Goal: Register for event/course

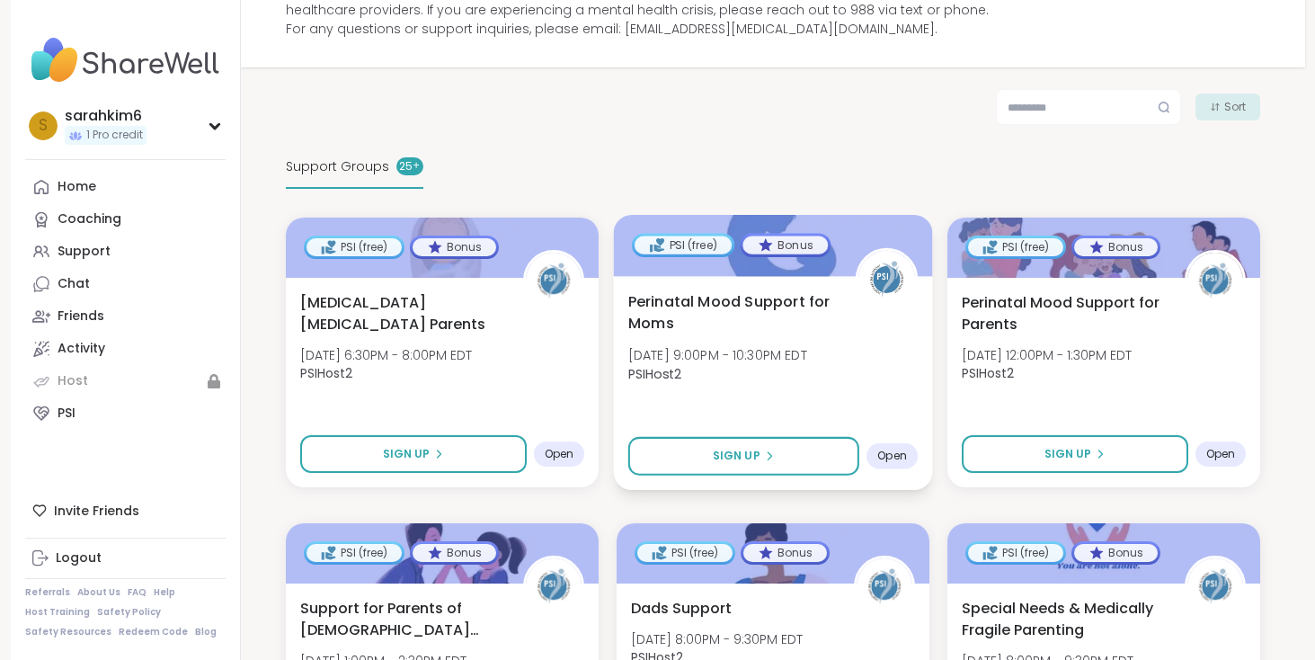
scroll to position [231, 0]
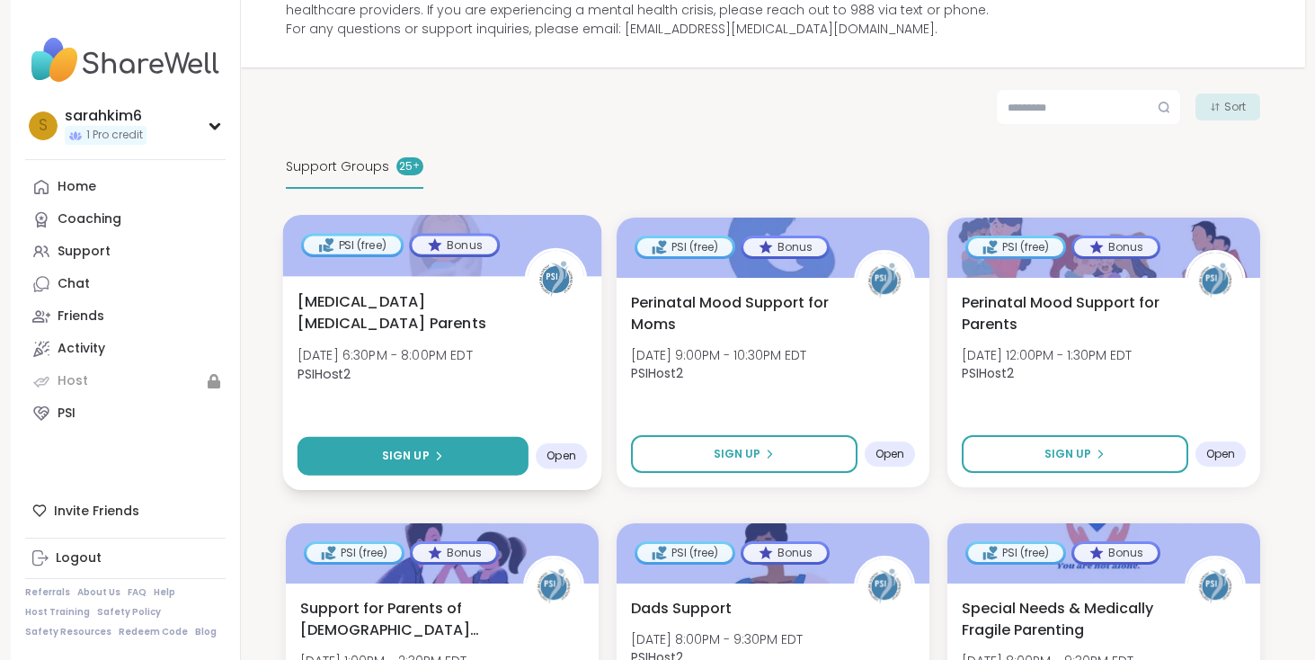
click at [414, 456] on span "Sign Up" at bounding box center [405, 456] width 48 height 16
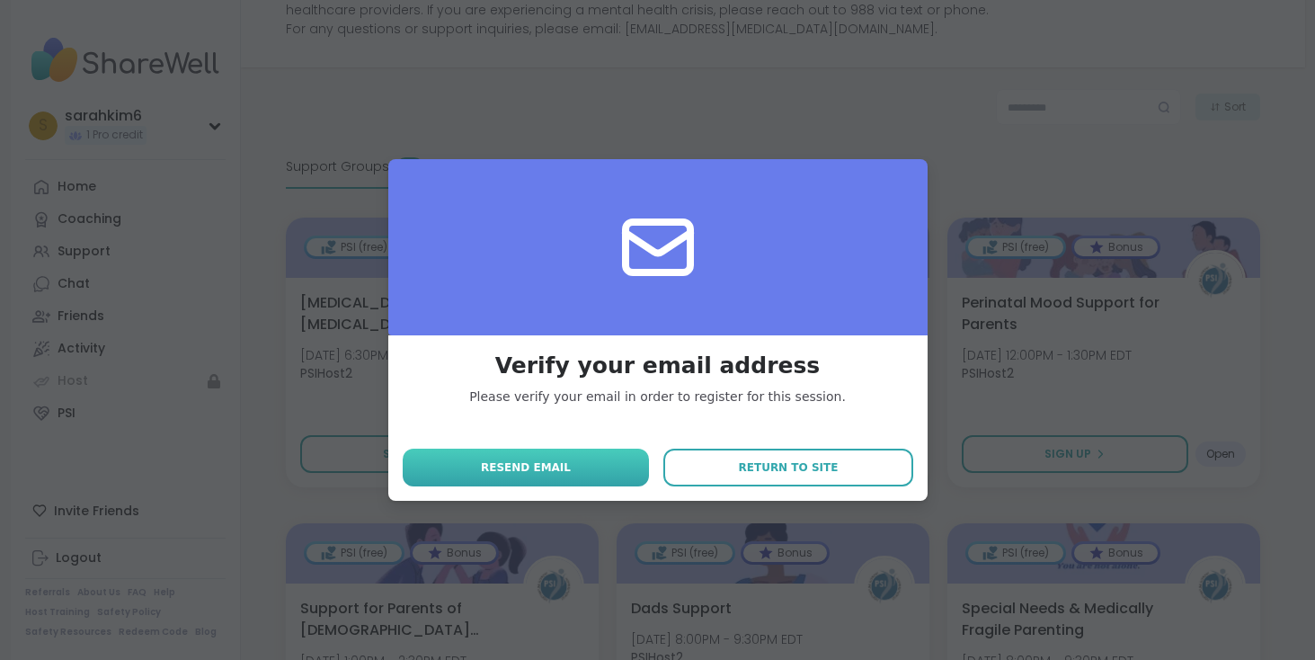
click at [579, 466] on button "Resend email" at bounding box center [526, 468] width 247 height 38
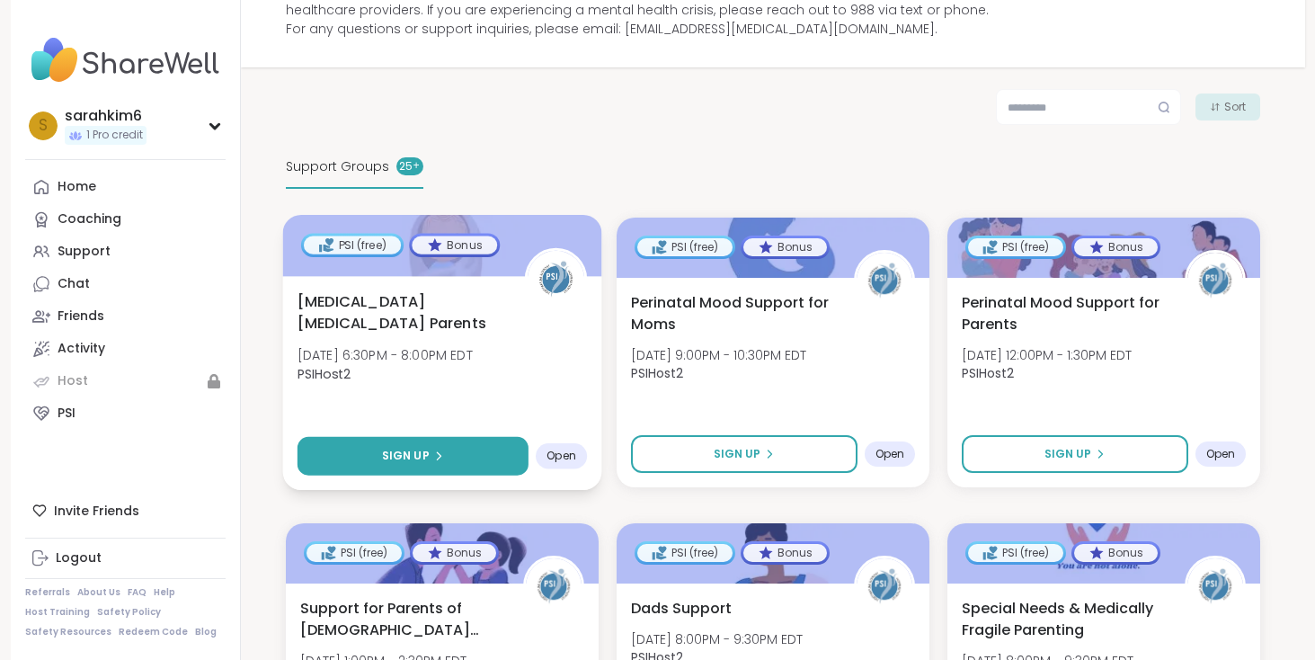
click at [419, 449] on span "Sign Up" at bounding box center [405, 456] width 48 height 16
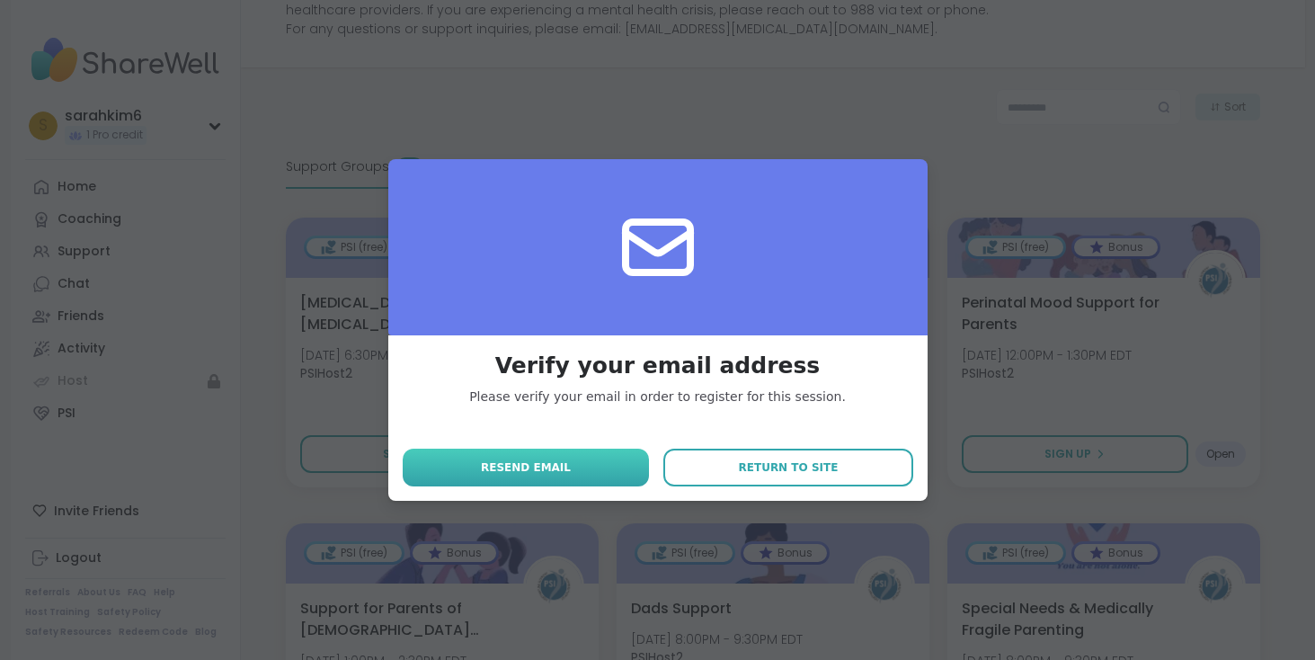
click at [571, 468] on button "Resend email" at bounding box center [526, 468] width 247 height 38
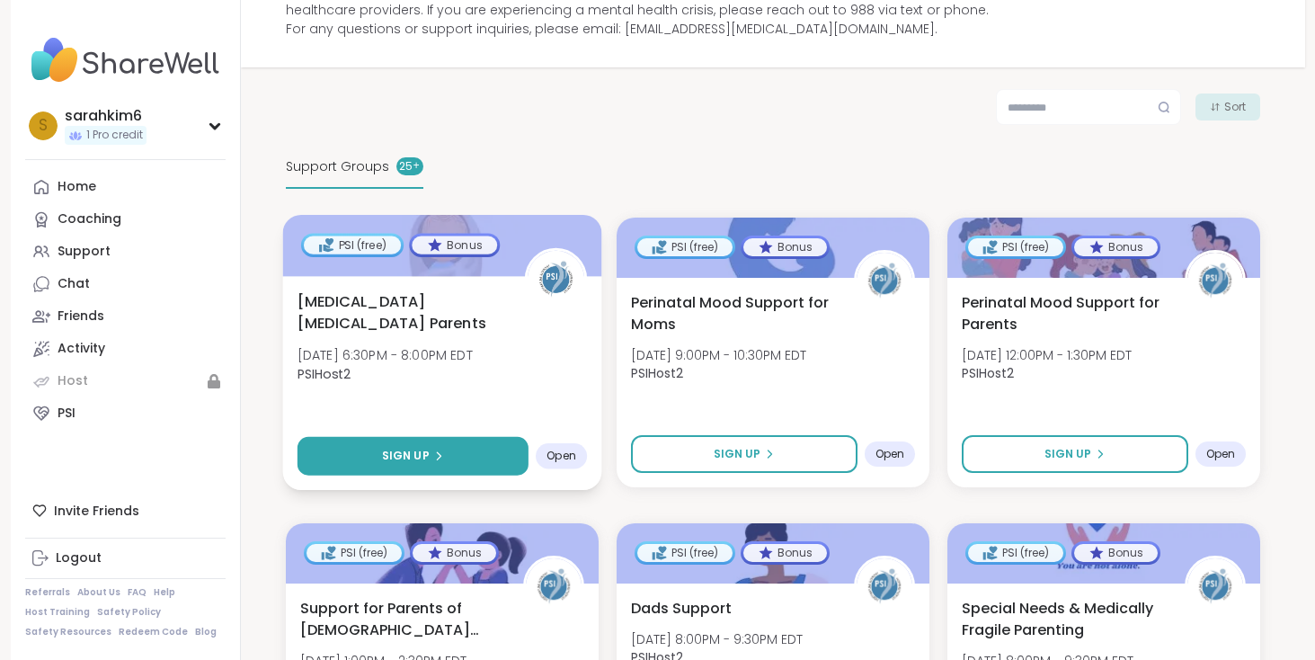
click at [399, 448] on span "Sign Up" at bounding box center [405, 456] width 48 height 16
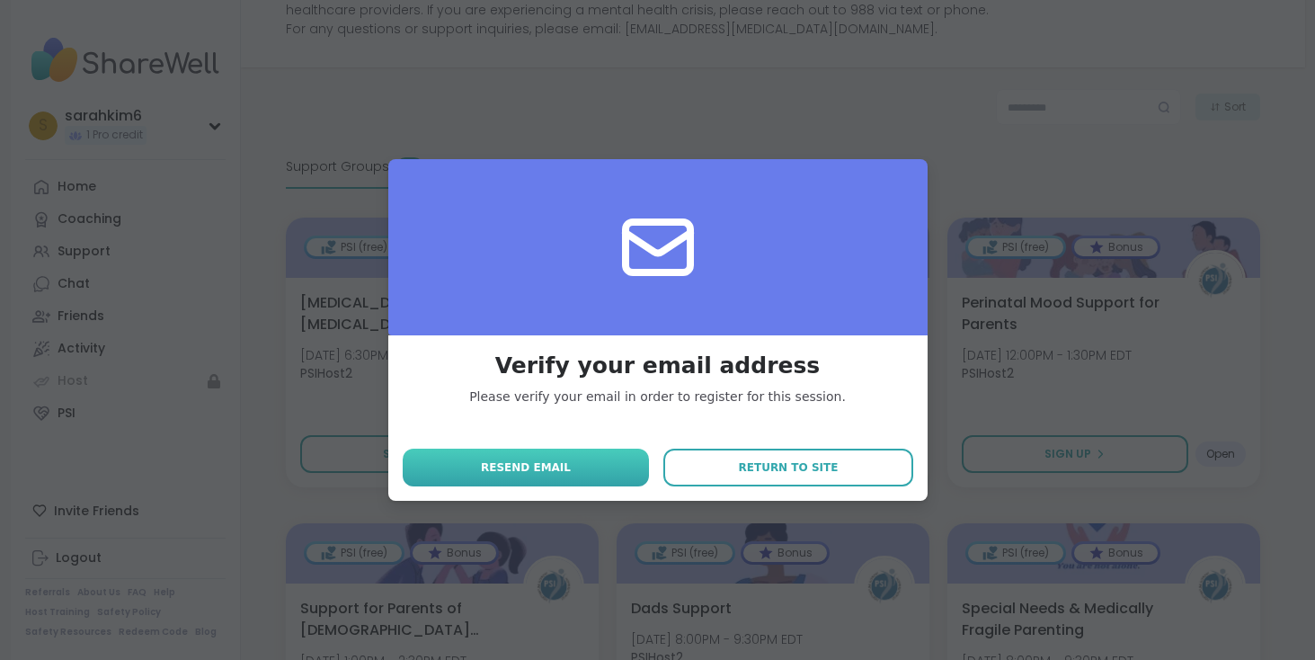
click at [532, 468] on span "Resend email" at bounding box center [526, 467] width 90 height 16
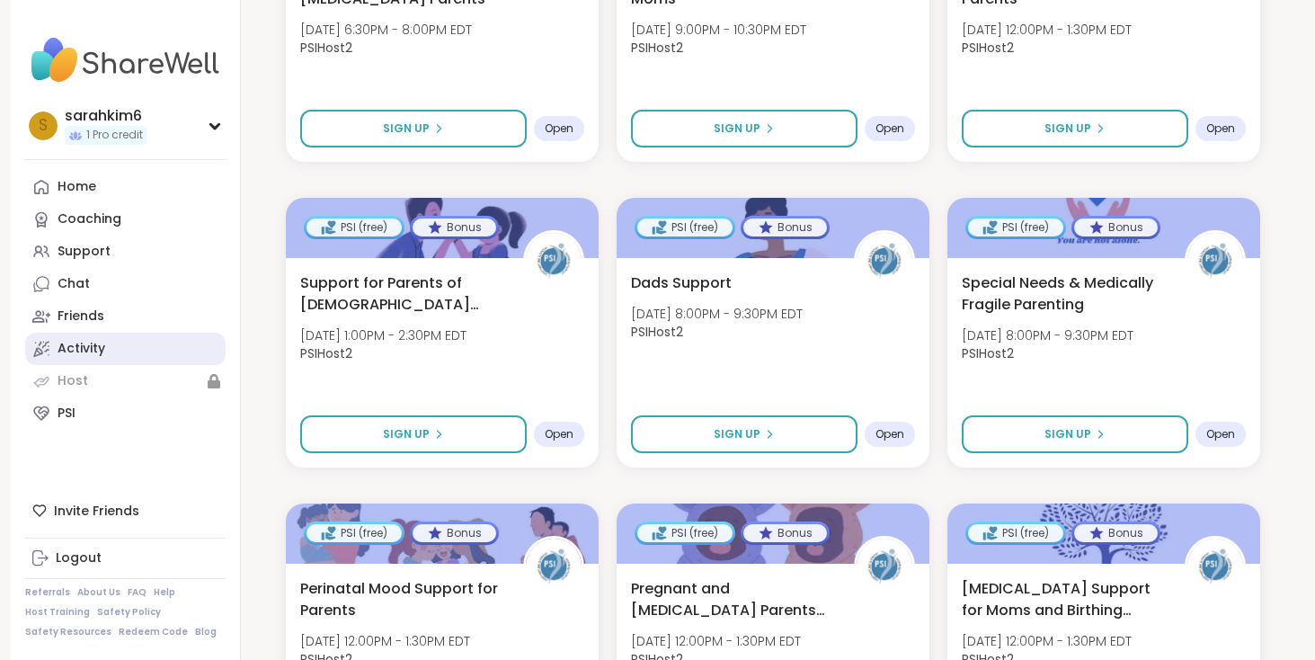
scroll to position [557, 0]
click at [193, 138] on div "s sarahkim6 1 Pro credit" at bounding box center [125, 125] width 201 height 46
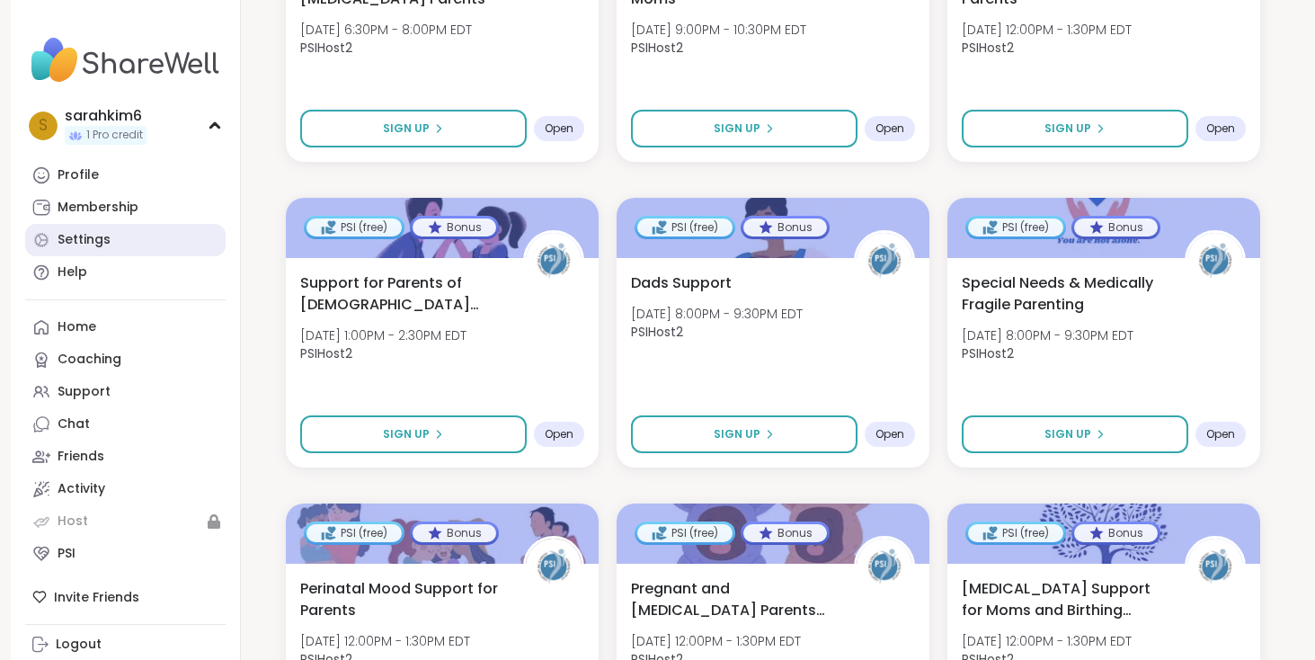
click at [111, 243] on link "Settings" at bounding box center [125, 240] width 201 height 32
select select "**"
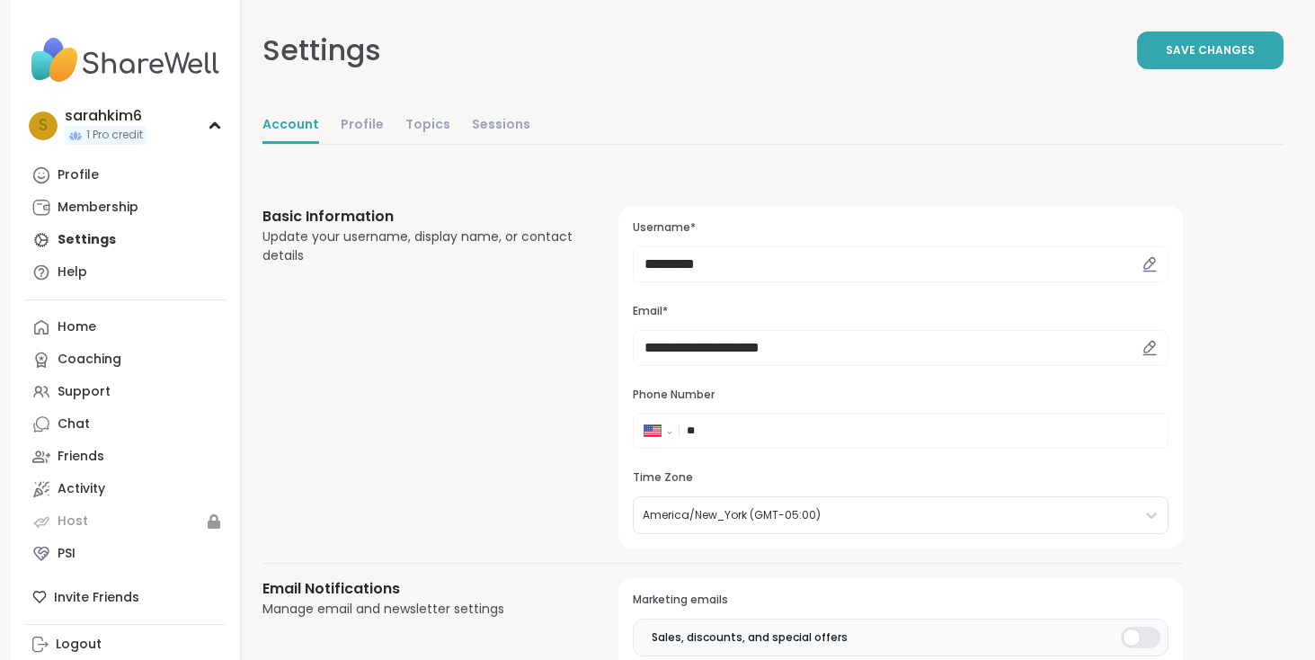
click at [477, 447] on div "Basic Information Update your username, display name, or contact details" at bounding box center [420, 377] width 314 height 343
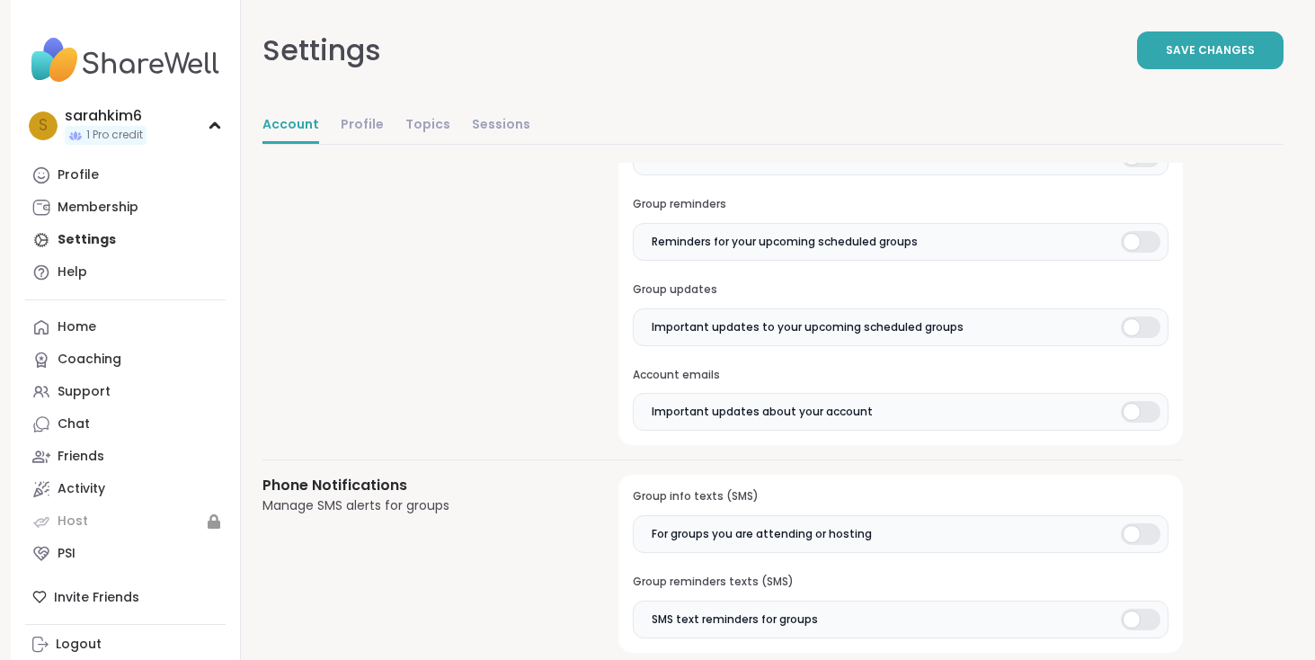
scroll to position [919, 0]
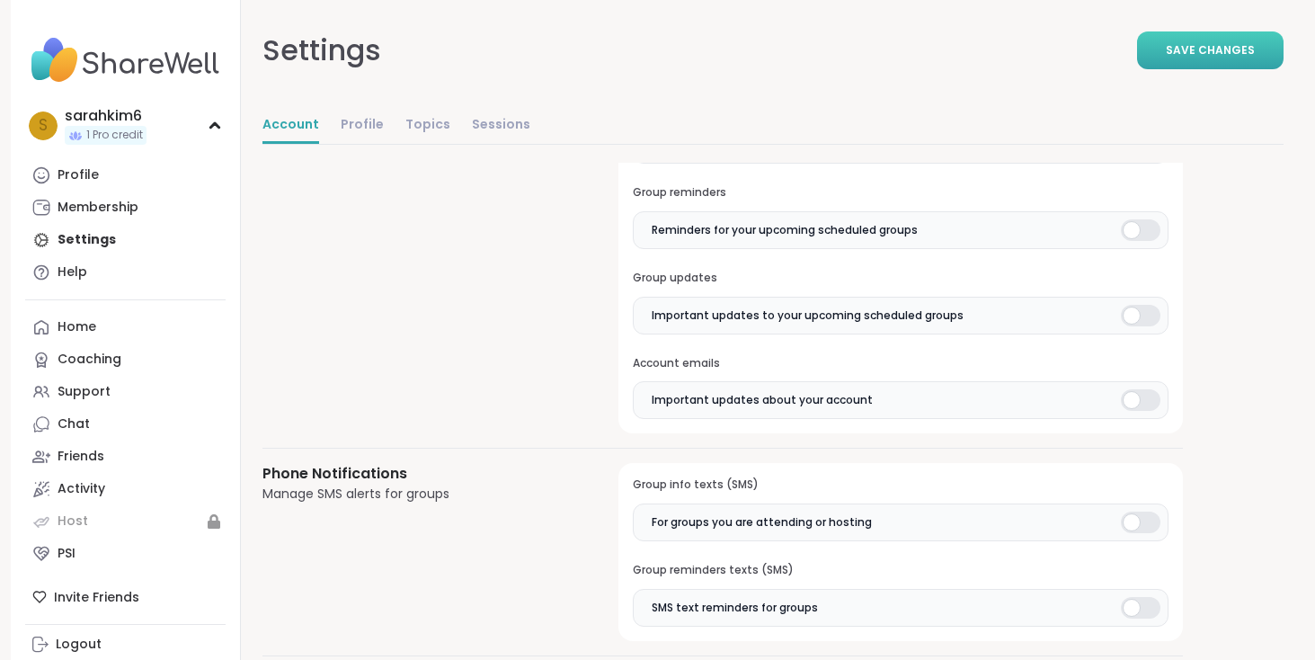
click at [1216, 60] on button "Save Changes" at bounding box center [1210, 50] width 147 height 38
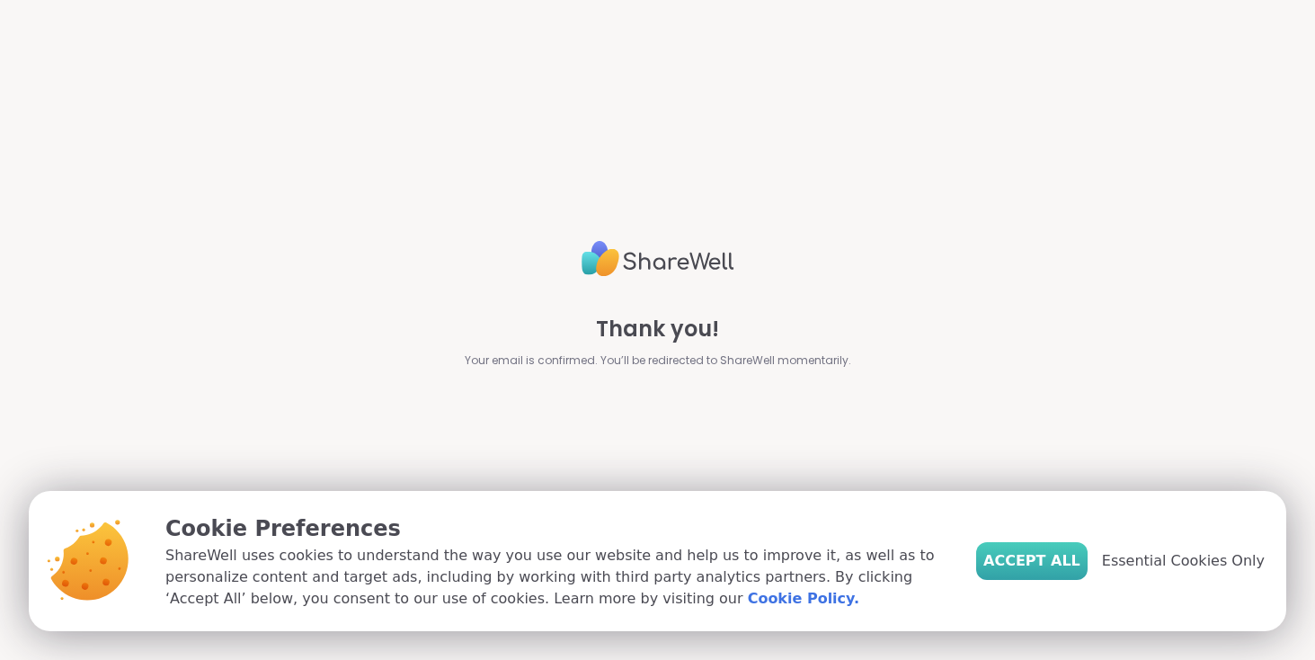
click at [1047, 566] on span "Accept All" at bounding box center [1032, 561] width 97 height 22
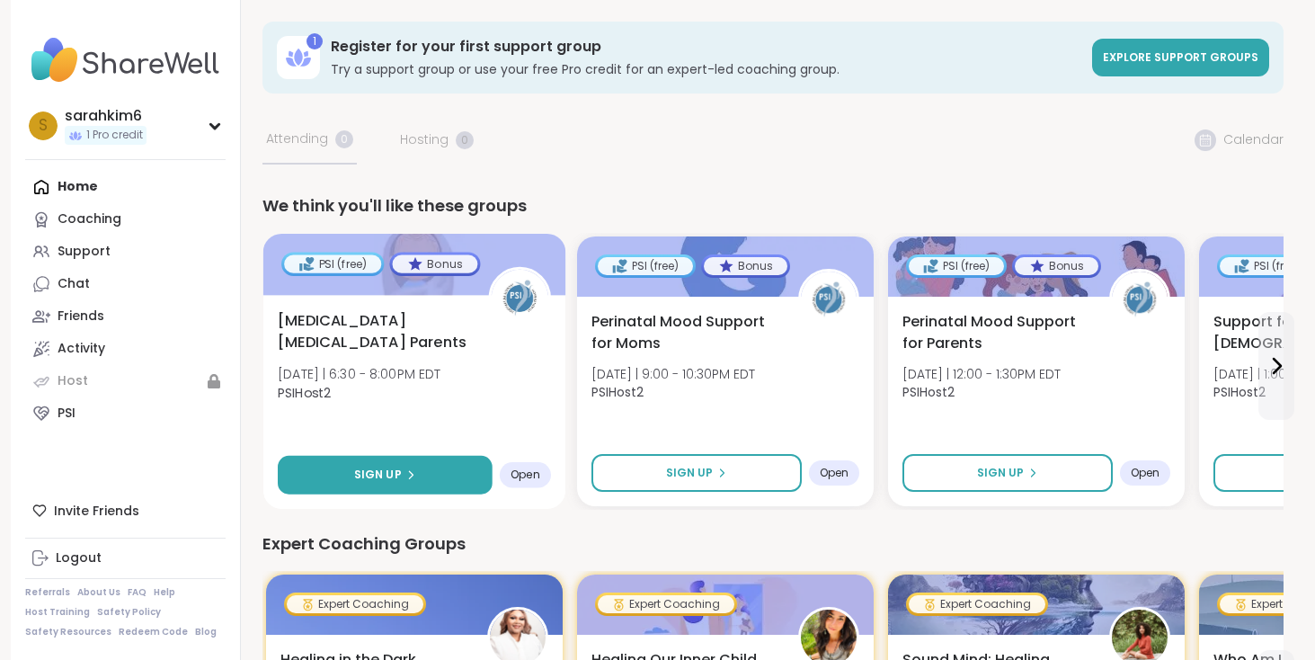
click at [352, 476] on button "Sign Up" at bounding box center [385, 475] width 215 height 39
select select "**"
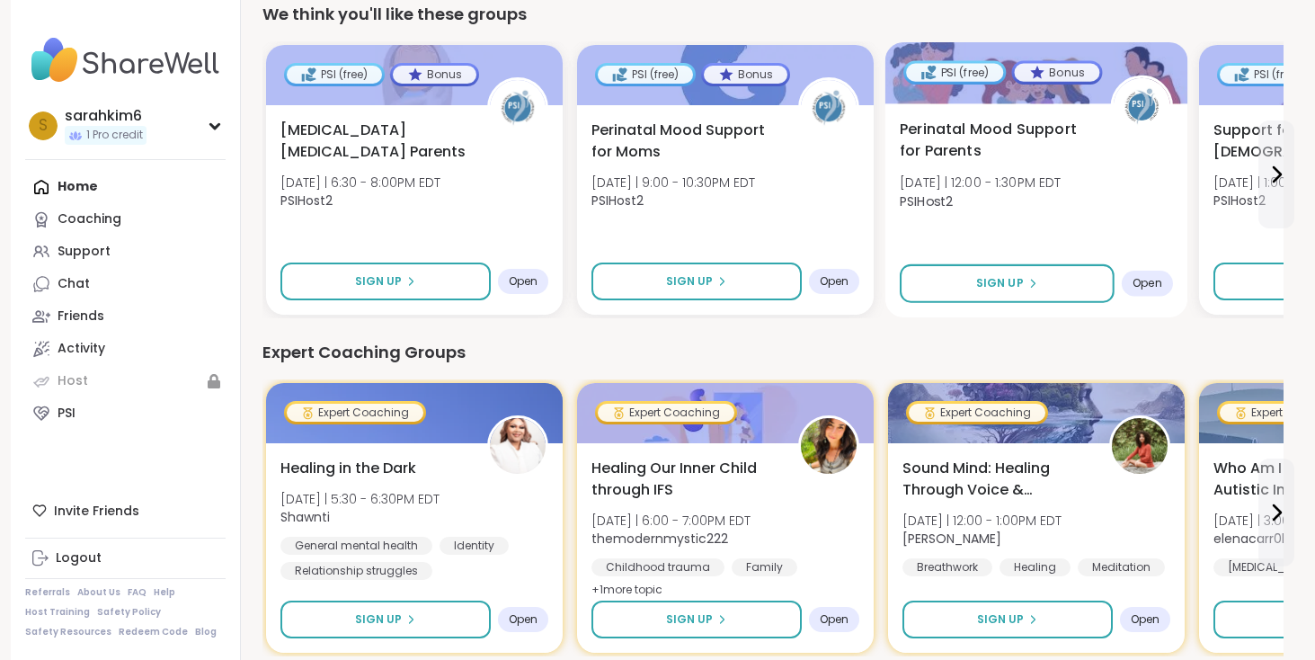
scroll to position [192, 0]
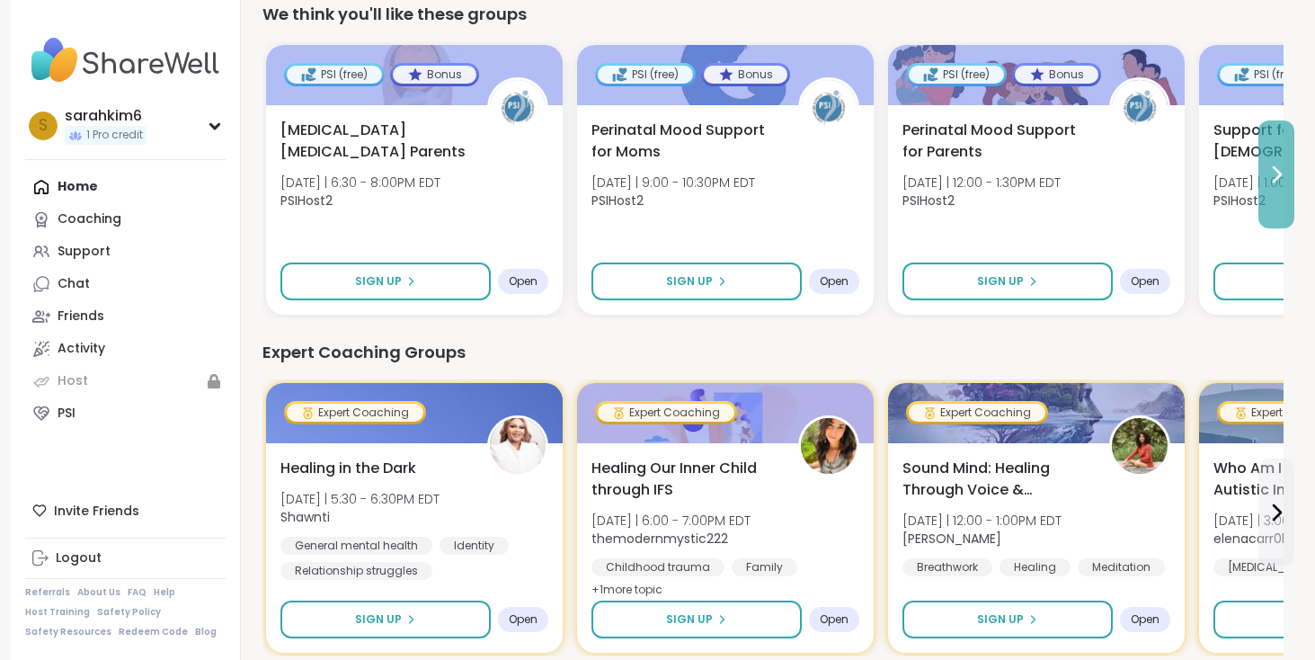
click at [1268, 177] on icon at bounding box center [1277, 175] width 22 height 22
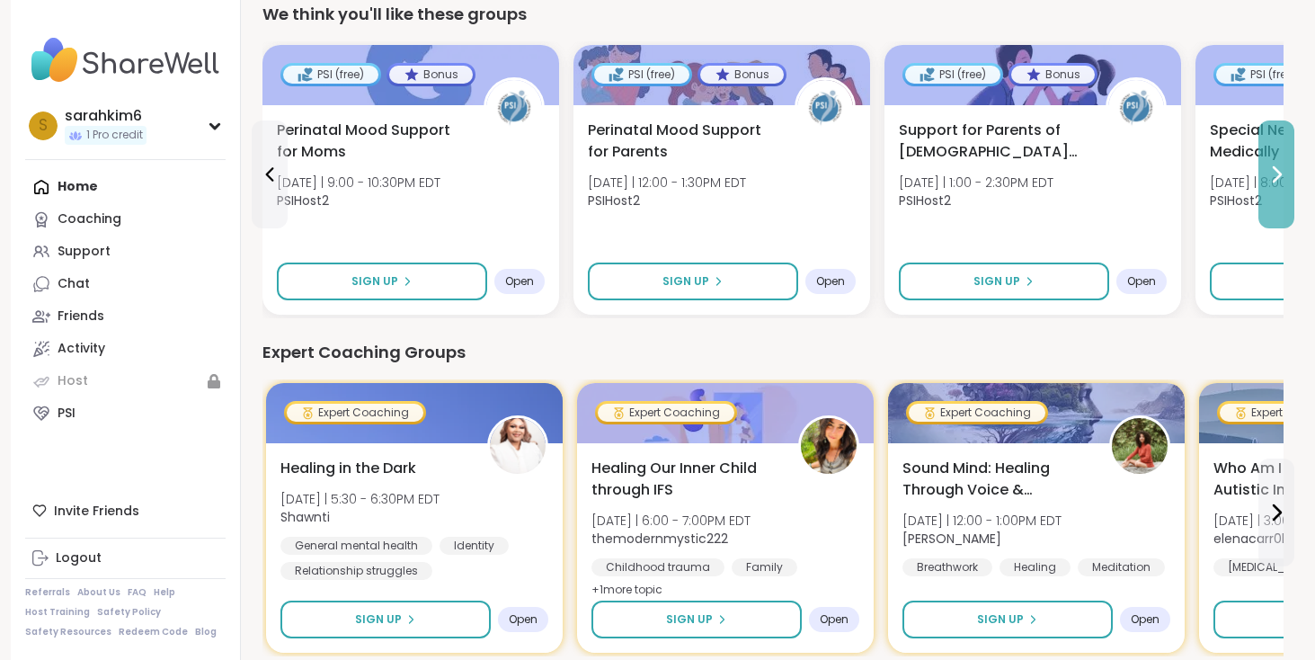
click at [1279, 184] on icon at bounding box center [1277, 175] width 22 height 22
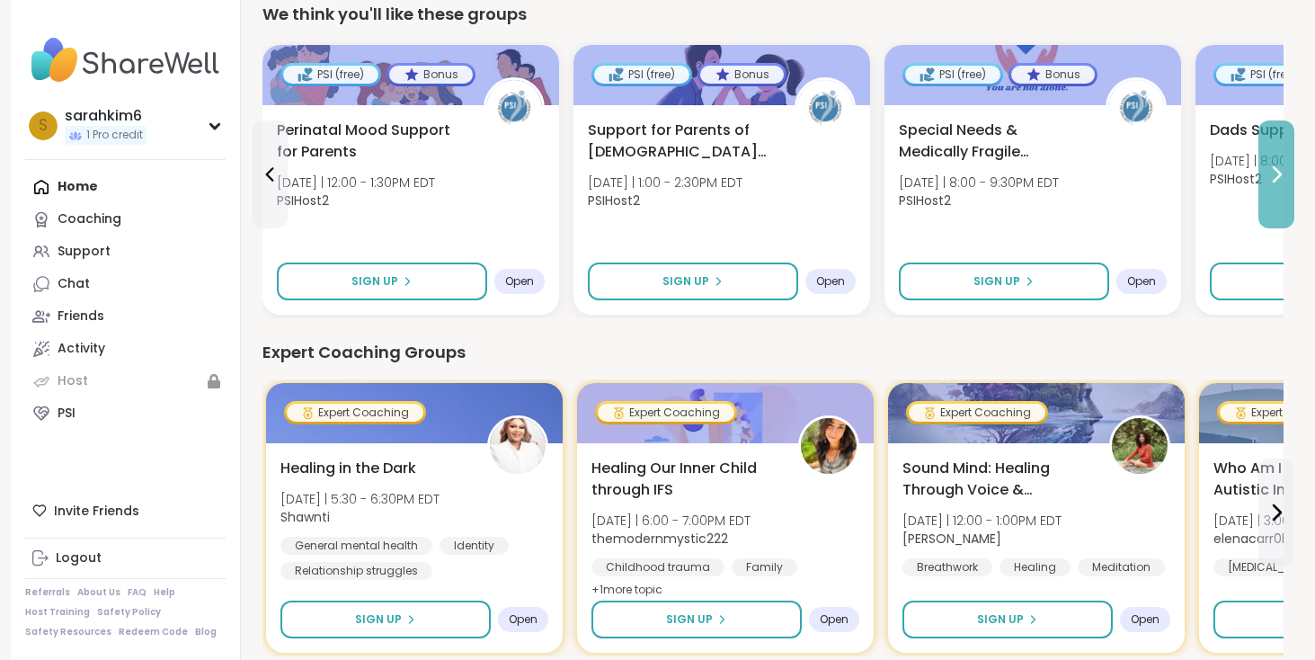
click at [1279, 184] on icon at bounding box center [1277, 175] width 22 height 22
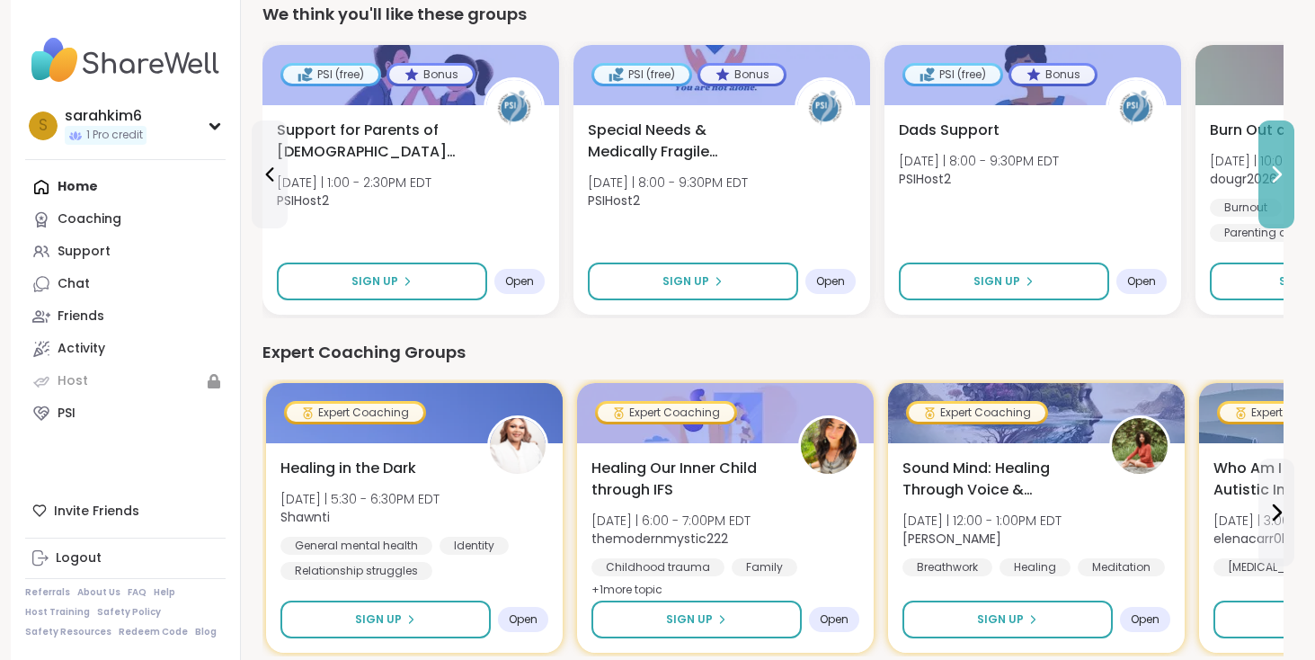
click at [1279, 184] on icon at bounding box center [1277, 175] width 22 height 22
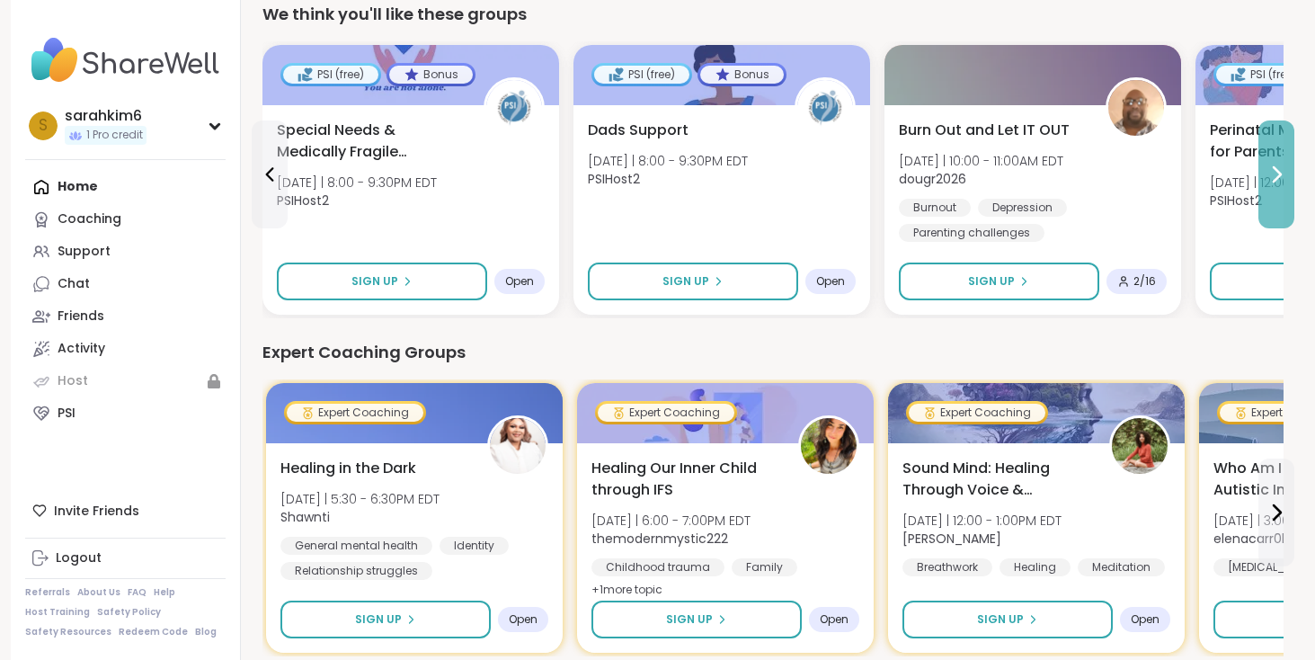
click at [1279, 184] on icon at bounding box center [1277, 175] width 22 height 22
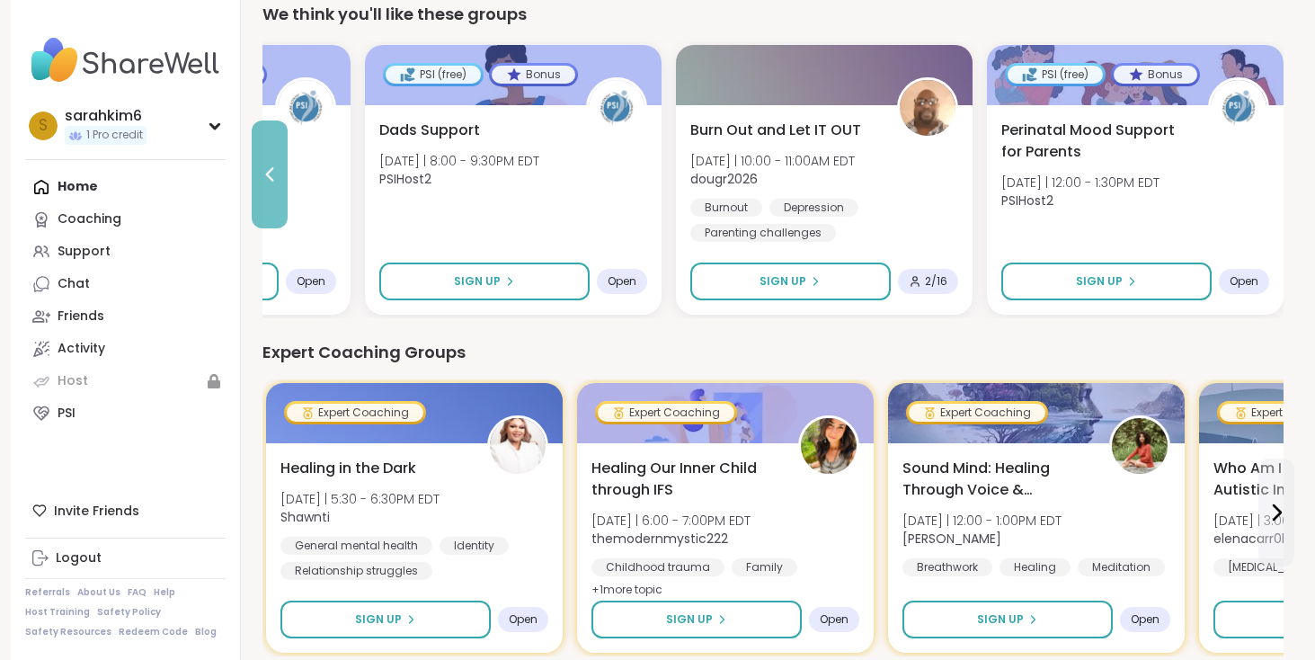
click at [266, 180] on icon at bounding box center [270, 175] width 22 height 22
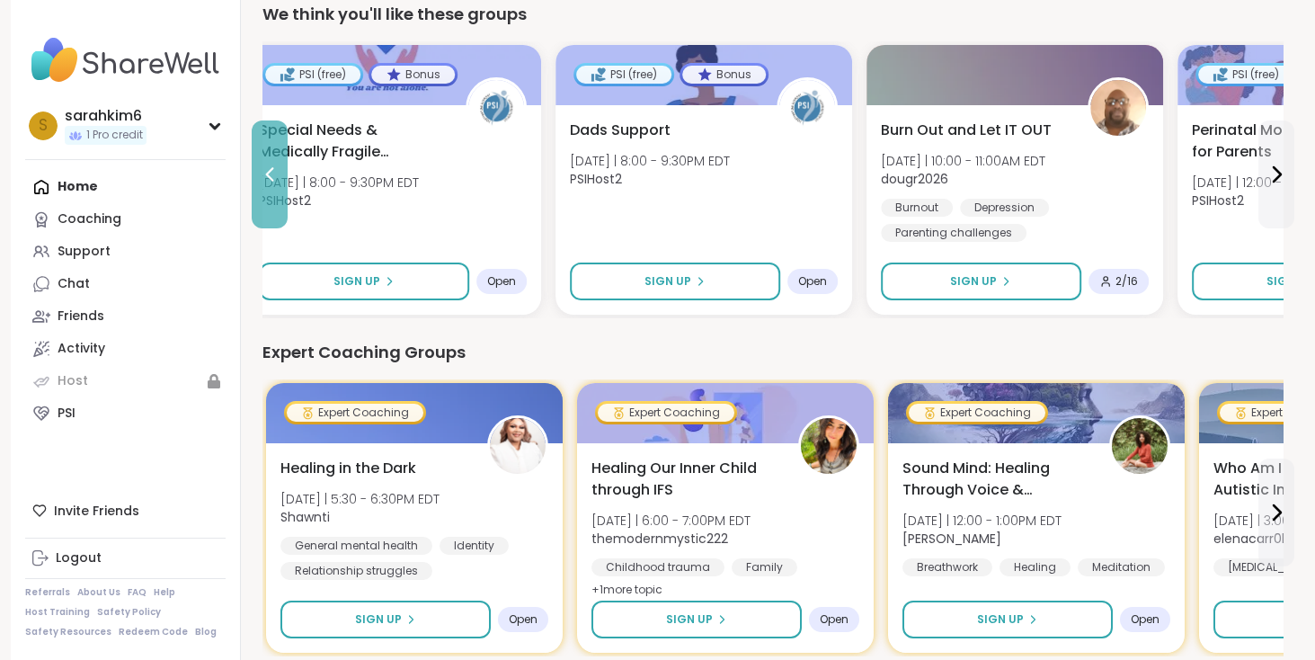
click at [266, 180] on icon at bounding box center [270, 175] width 22 height 22
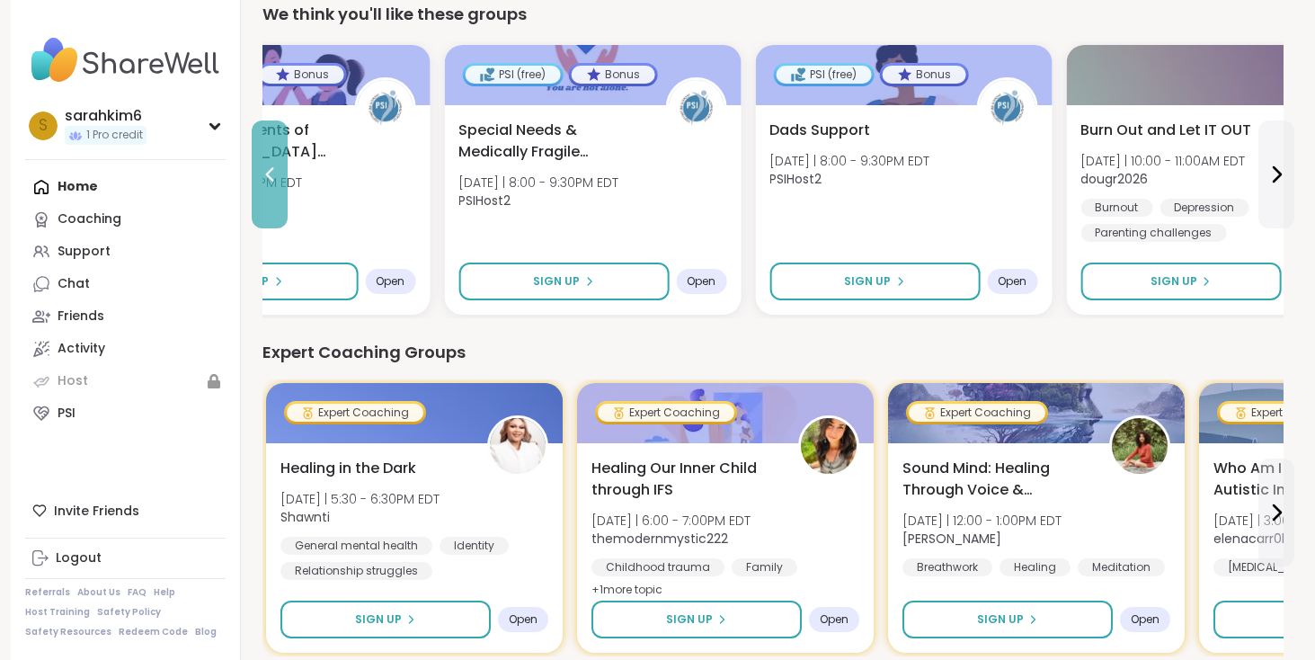
click at [266, 180] on icon at bounding box center [270, 175] width 22 height 22
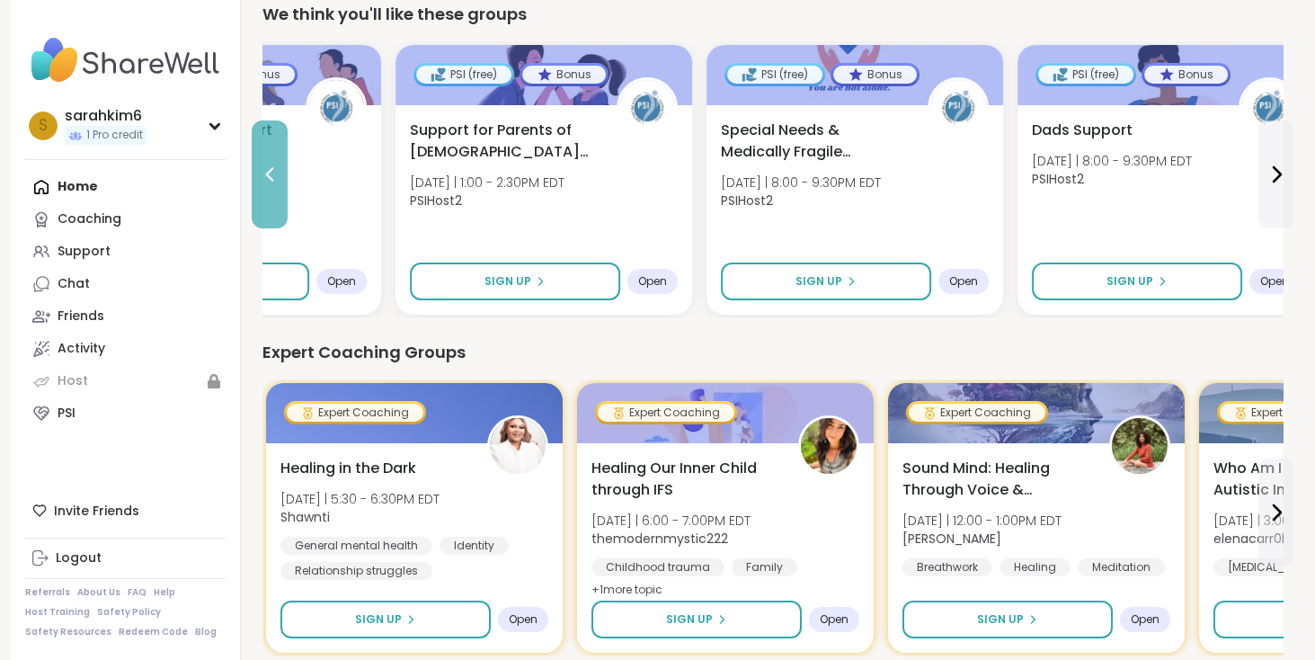
click at [266, 180] on icon at bounding box center [270, 175] width 22 height 22
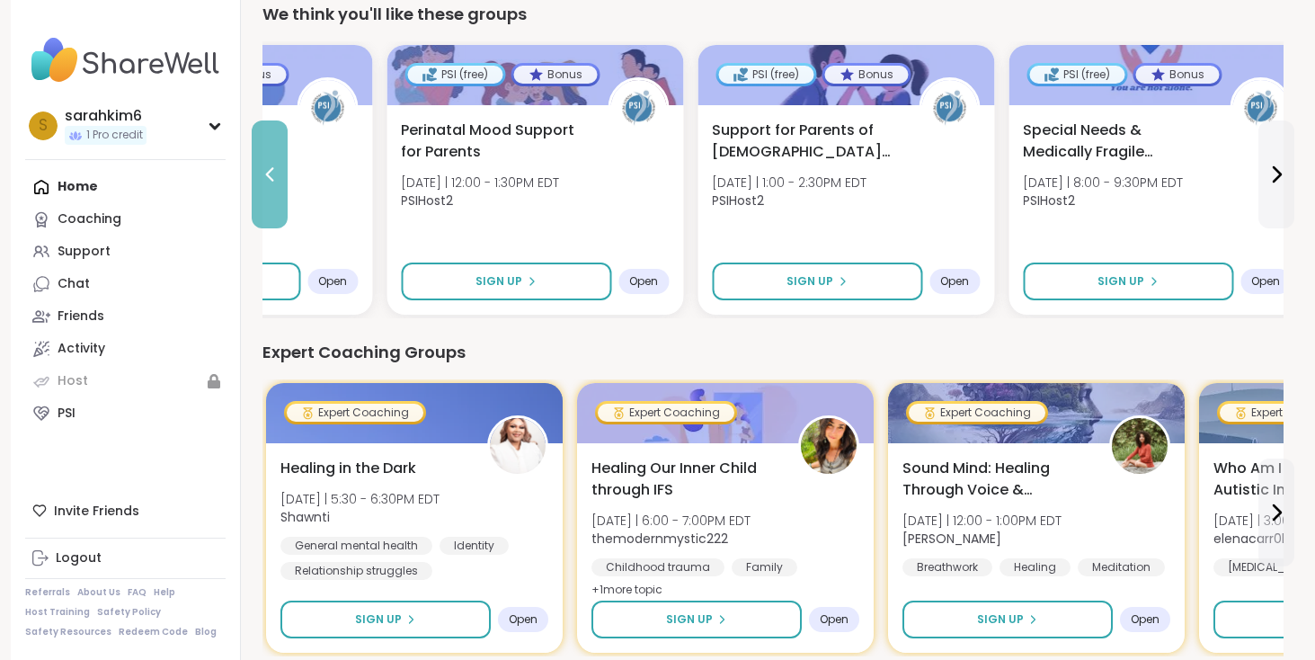
click at [266, 180] on icon at bounding box center [270, 175] width 22 height 22
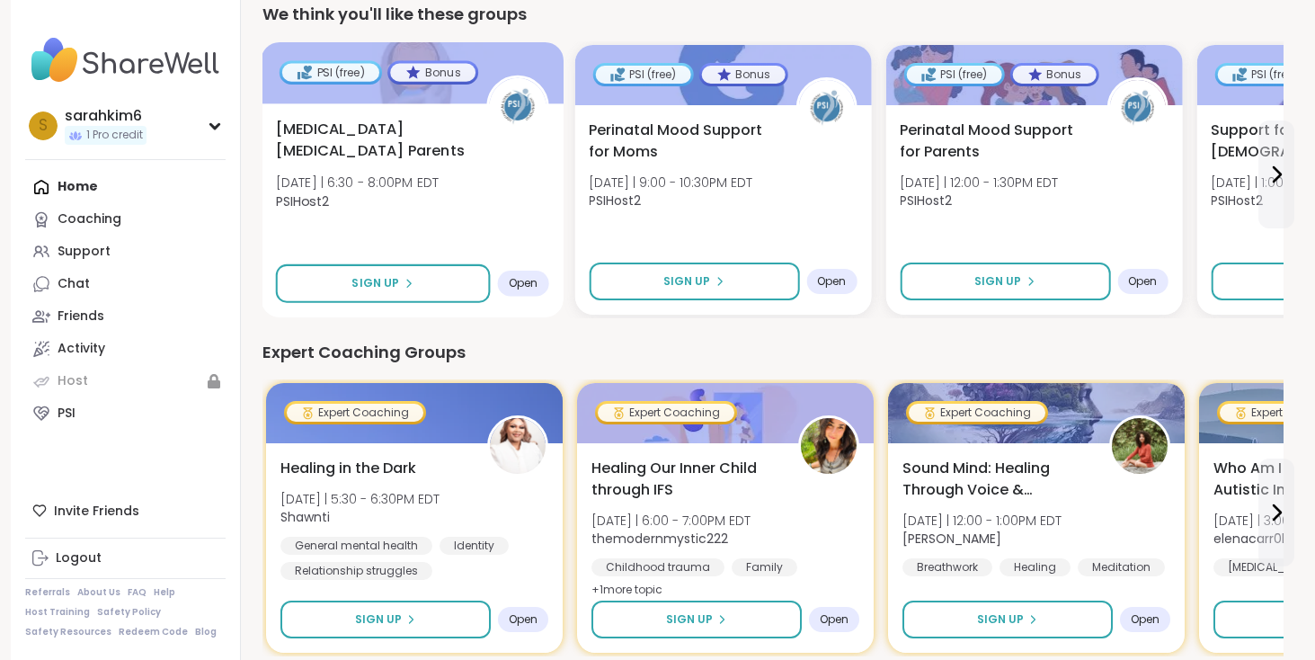
click at [266, 181] on div "NICU Postpartum Parents Thu 10/9 | 6:30 - 8:00PM EDT PSIHost2 Sign Up Open" at bounding box center [412, 210] width 303 height 214
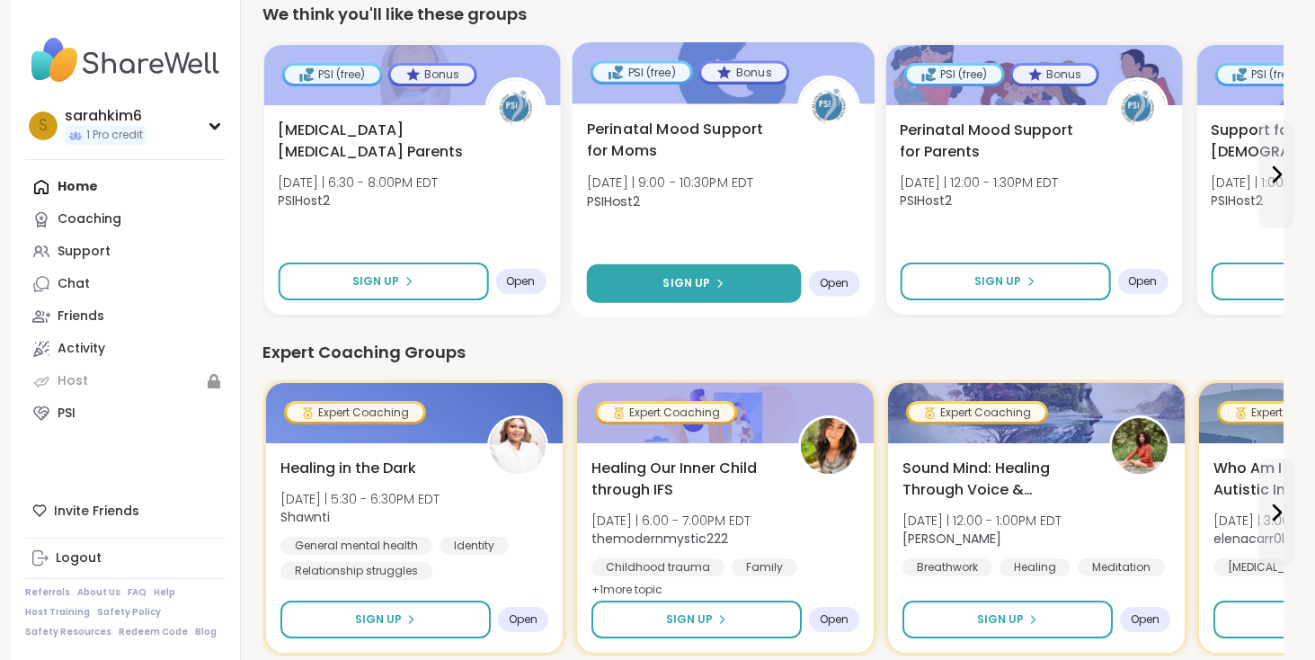
click at [726, 291] on button "Sign Up" at bounding box center [693, 283] width 215 height 39
select select "**"
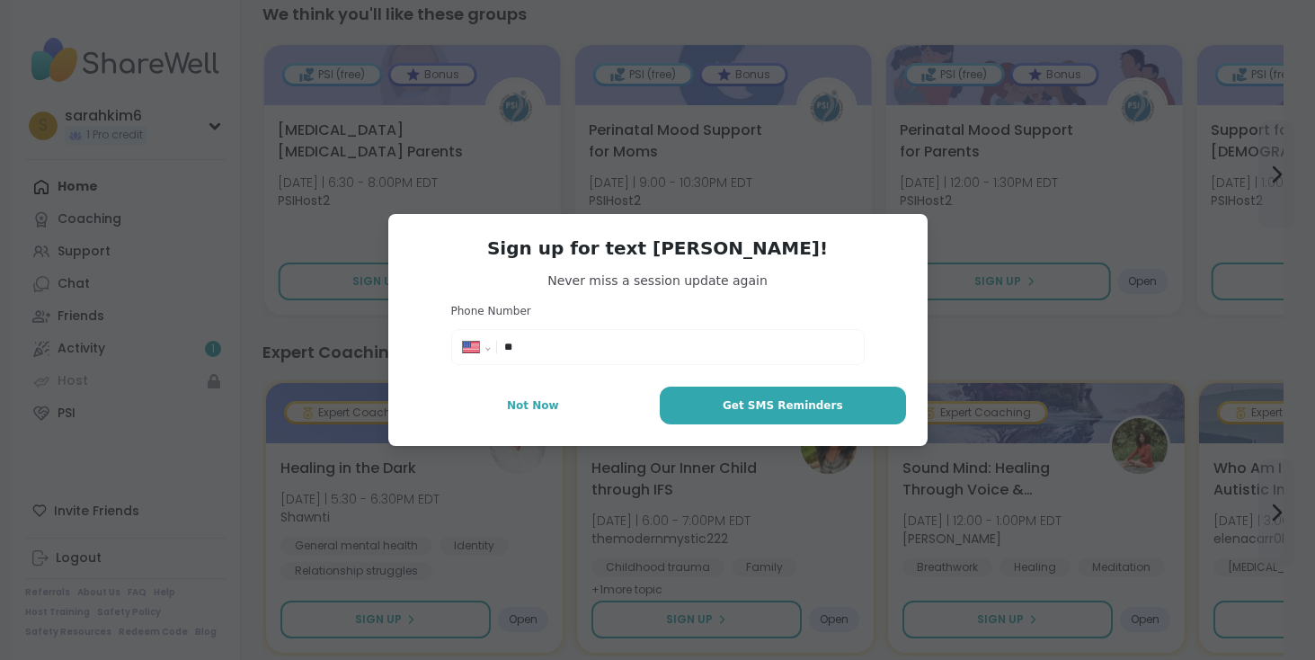
scroll to position [0, 0]
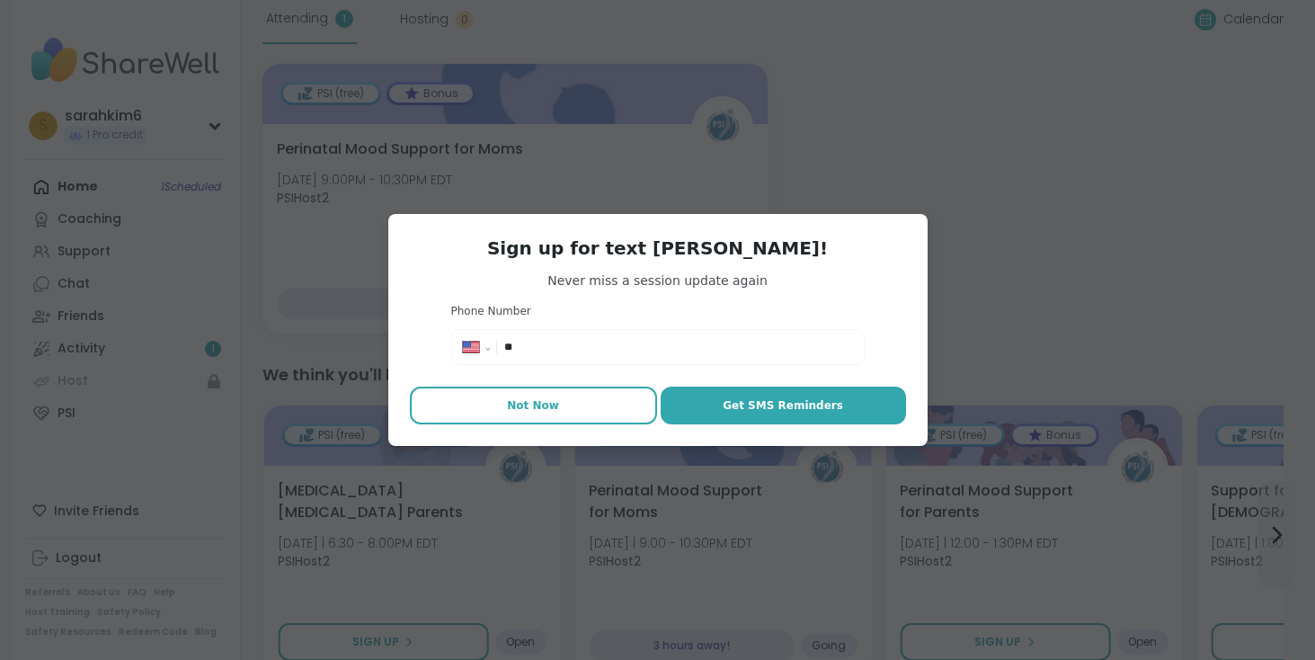
click at [571, 405] on button "Not Now" at bounding box center [533, 406] width 247 height 38
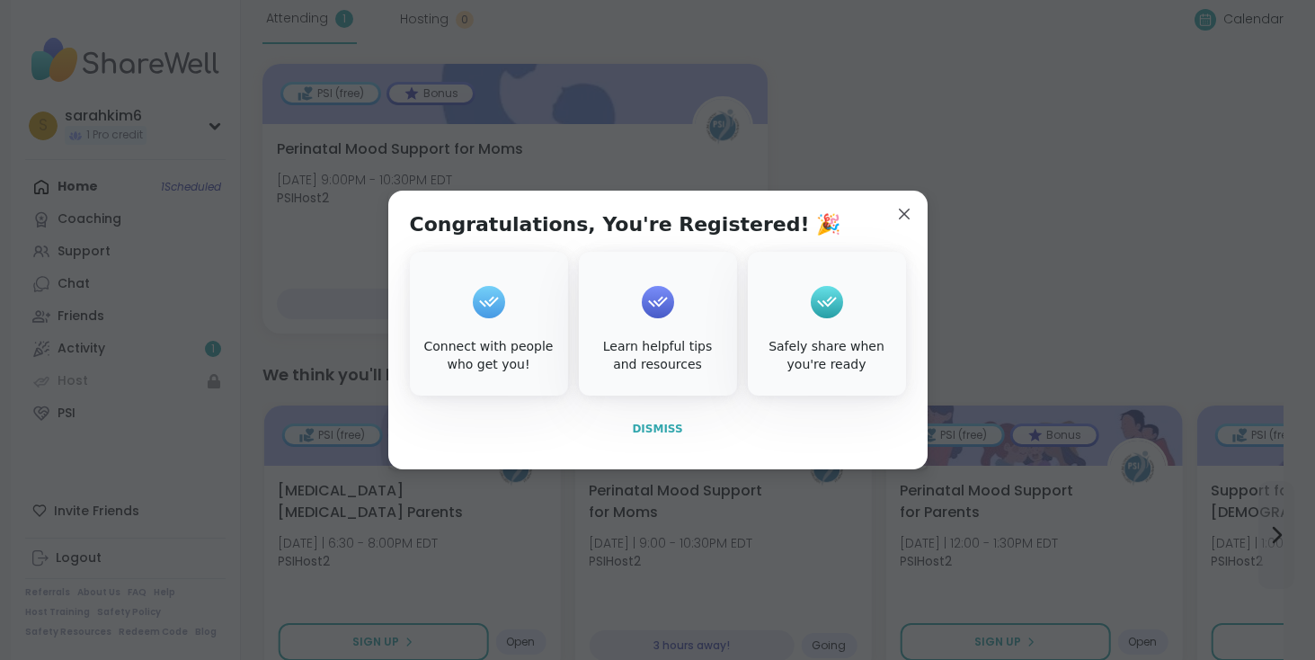
click at [659, 427] on span "Dismiss" at bounding box center [657, 429] width 50 height 13
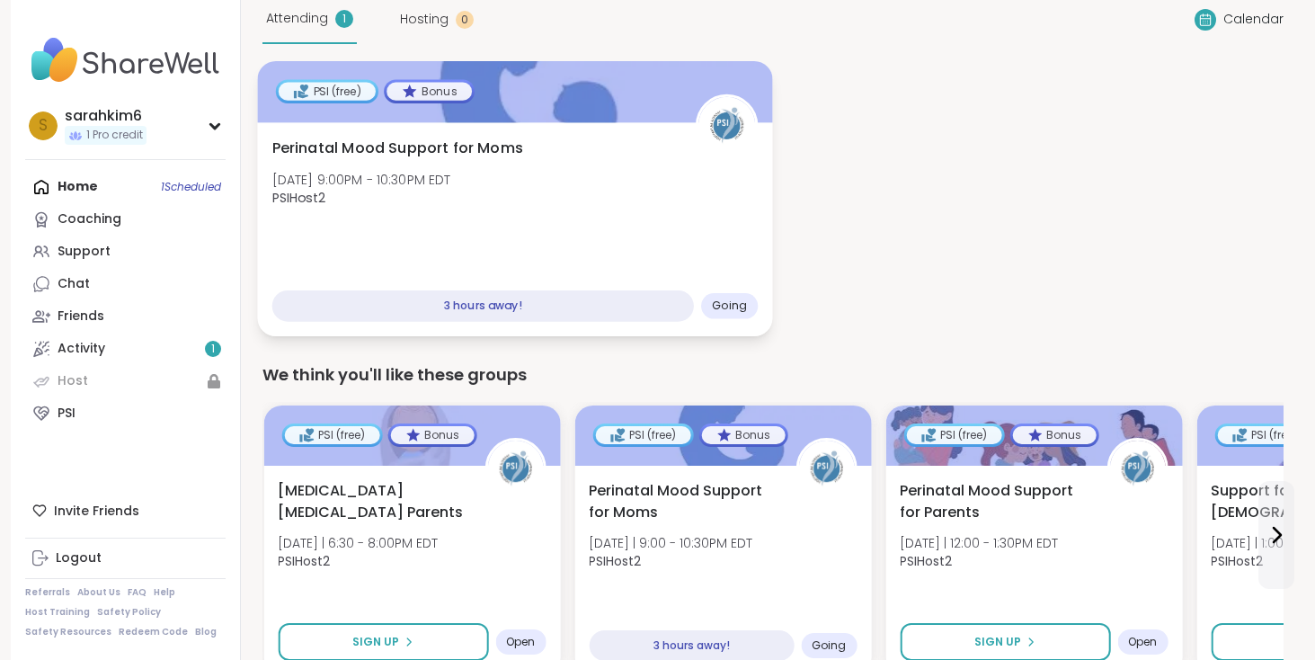
click at [568, 252] on div "Perinatal Mood Support for Moms Thu, Oct 09 | 9:00PM - 10:30PM EDT PSIHost2 3 h…" at bounding box center [514, 229] width 515 height 214
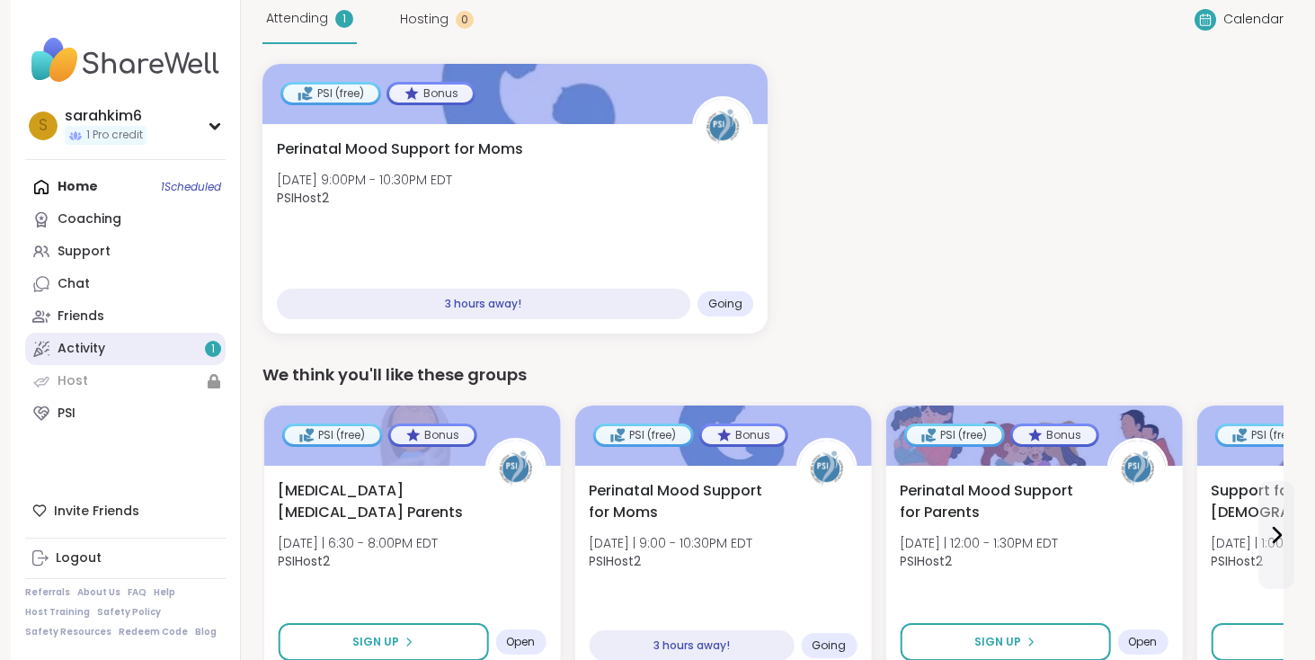
click at [114, 349] on link "Activity 1" at bounding box center [125, 349] width 201 height 32
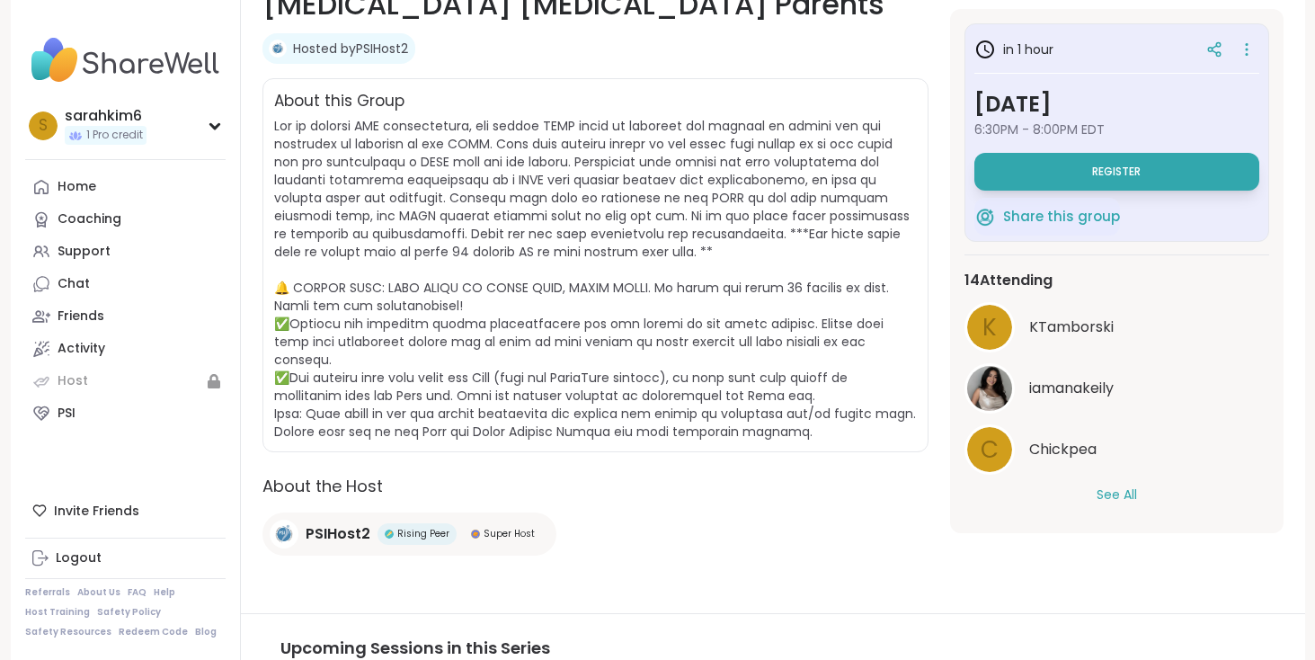
scroll to position [305, 0]
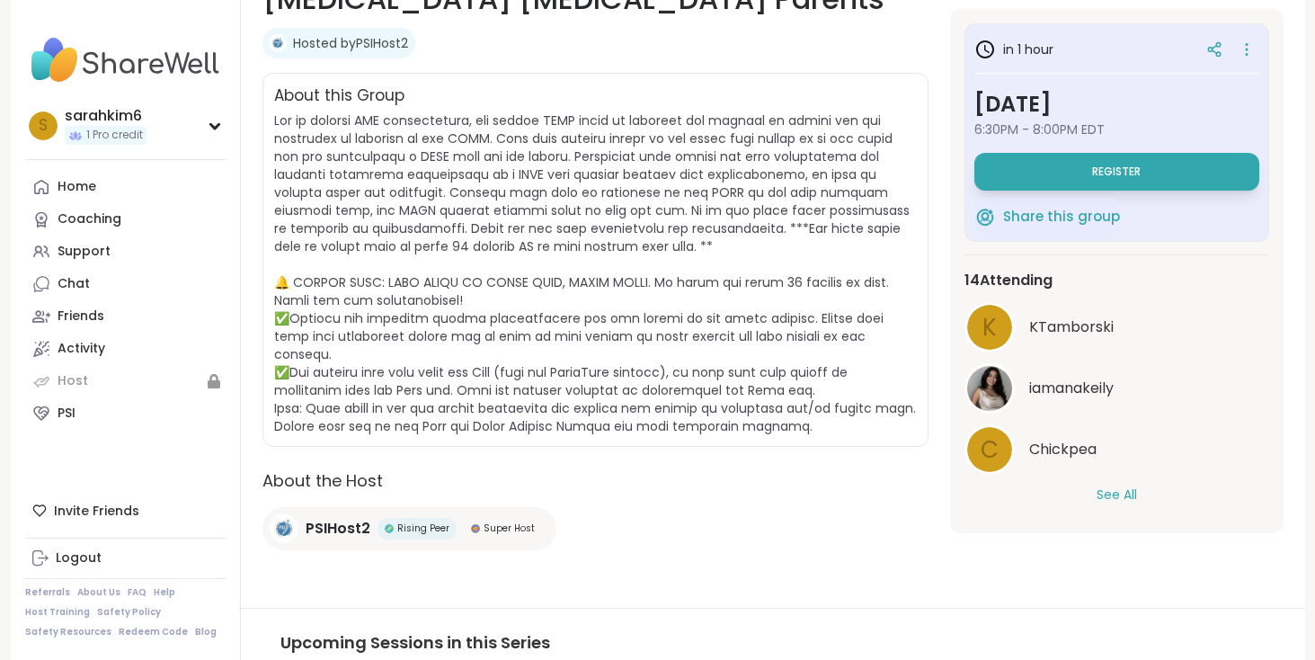
click at [1126, 502] on button "See All" at bounding box center [1117, 495] width 40 height 19
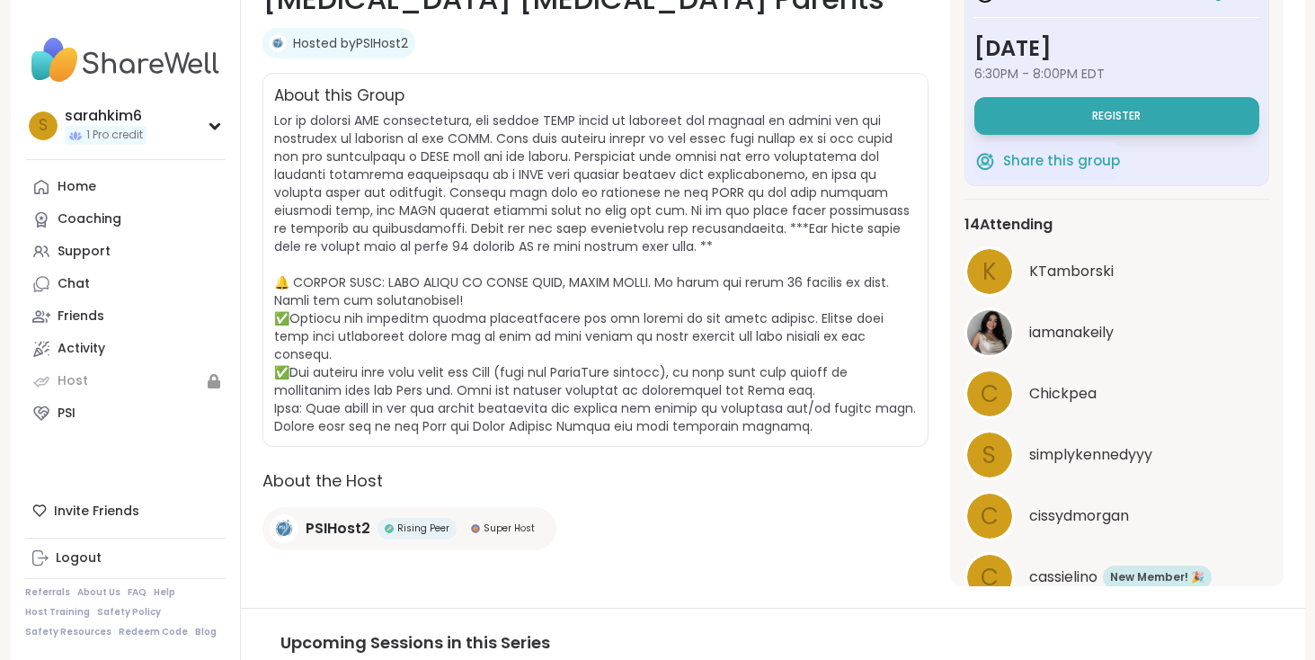
scroll to position [0, 0]
click at [1097, 113] on span "Register" at bounding box center [1116, 116] width 49 height 14
select select "**"
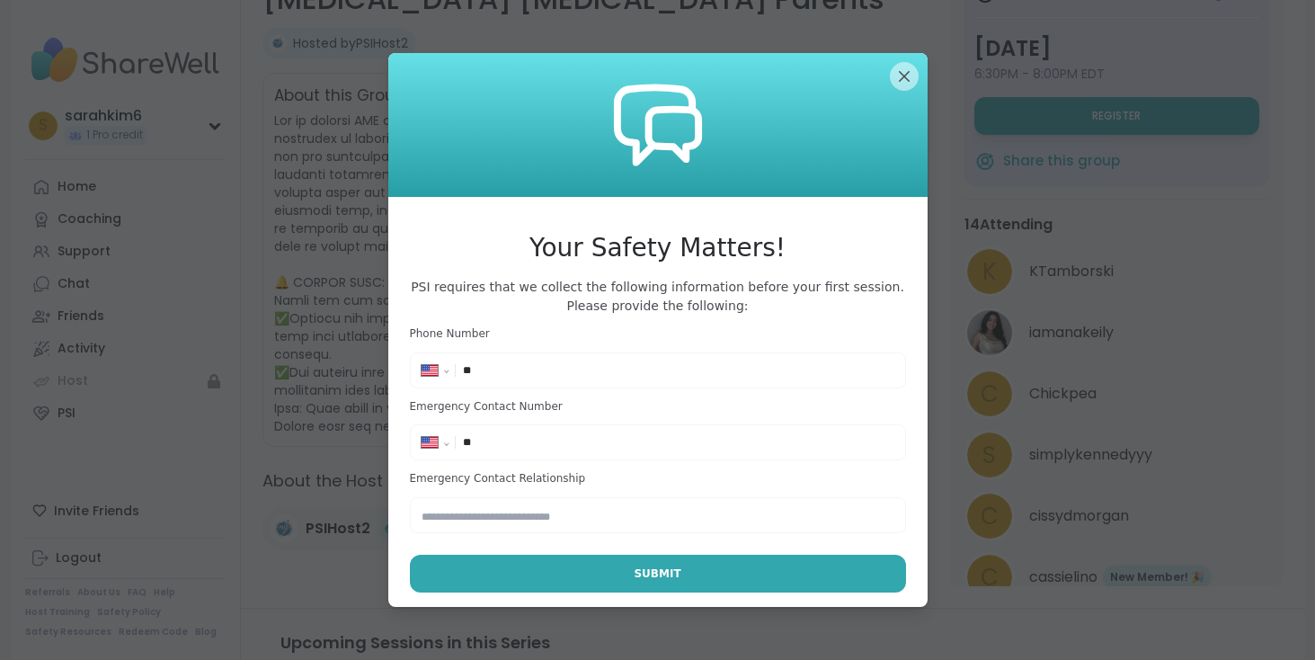
click at [559, 372] on input "**" at bounding box center [678, 370] width 431 height 18
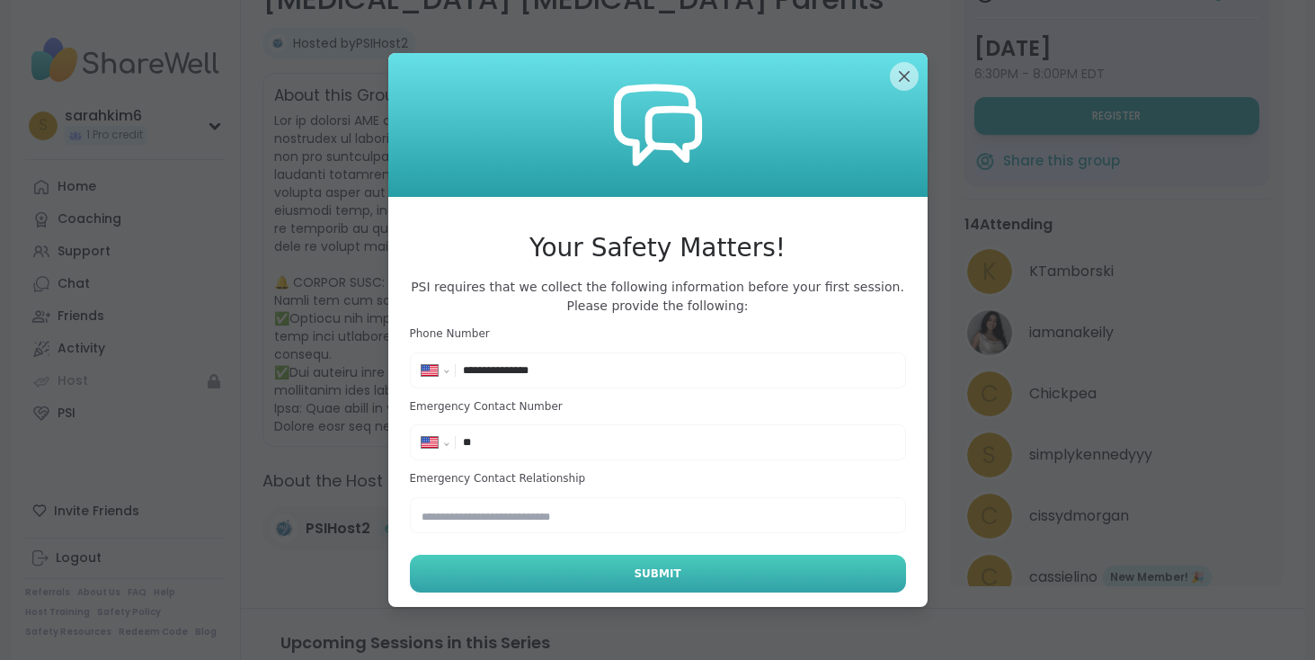
type input "**********"
click at [672, 574] on span "Submit" at bounding box center [657, 574] width 47 height 16
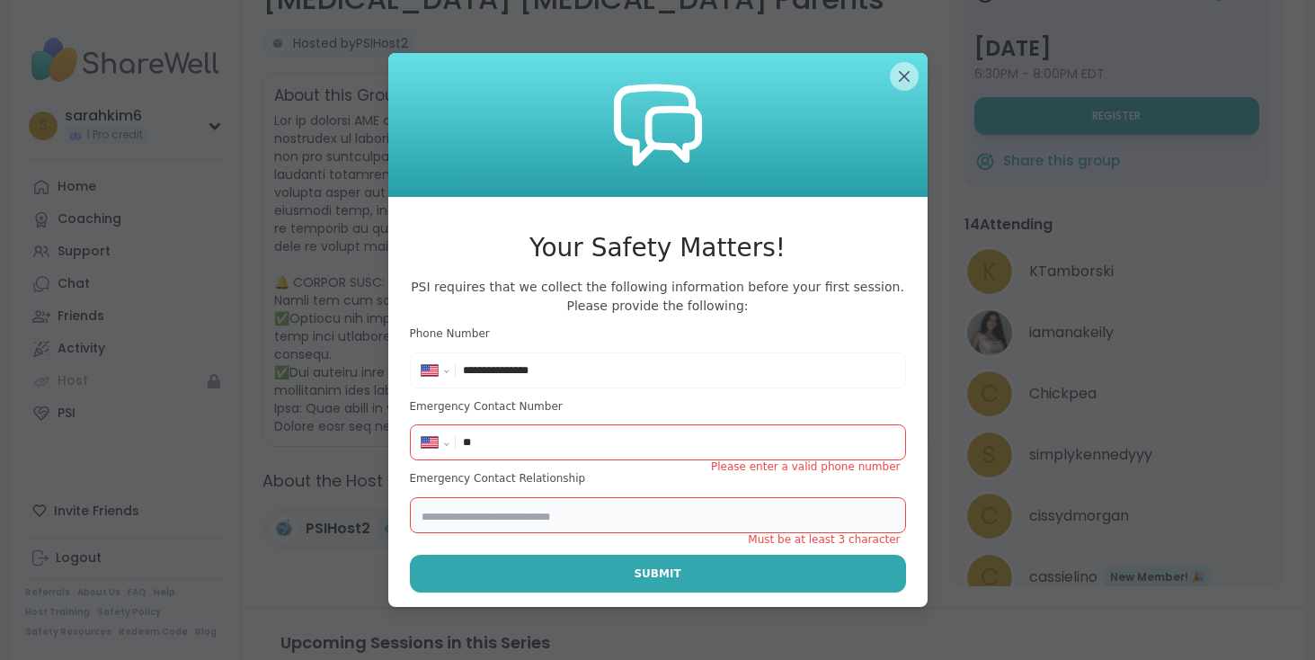
click at [546, 513] on input "text" at bounding box center [658, 515] width 496 height 36
click at [561, 439] on input "**" at bounding box center [678, 442] width 431 height 18
type input "**********"
click at [551, 514] on input "text" at bounding box center [658, 515] width 496 height 36
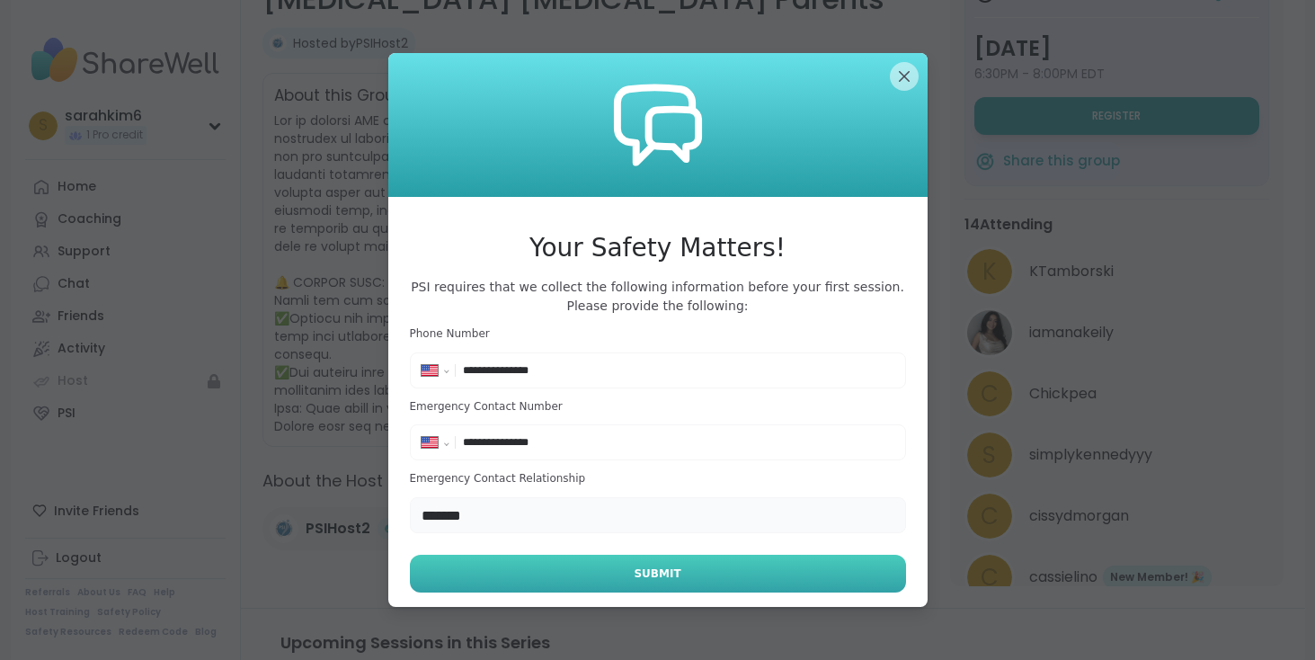
type input "*******"
click at [621, 579] on button "Submit" at bounding box center [658, 574] width 496 height 38
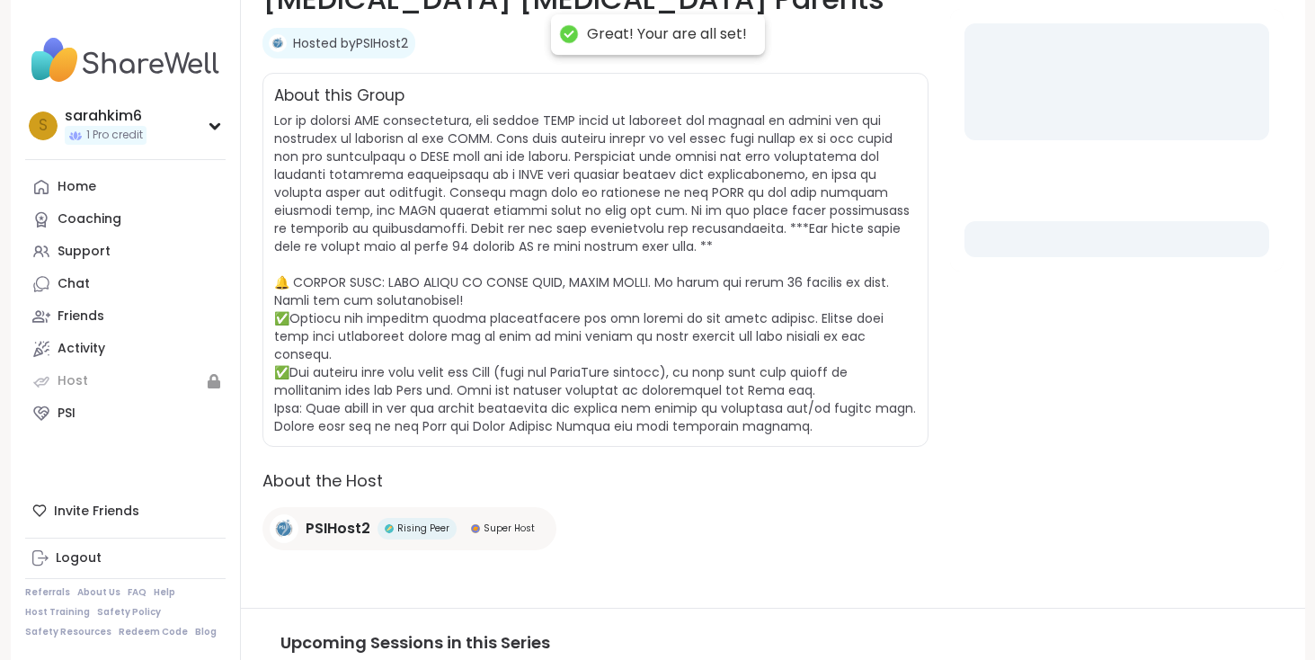
select select "**"
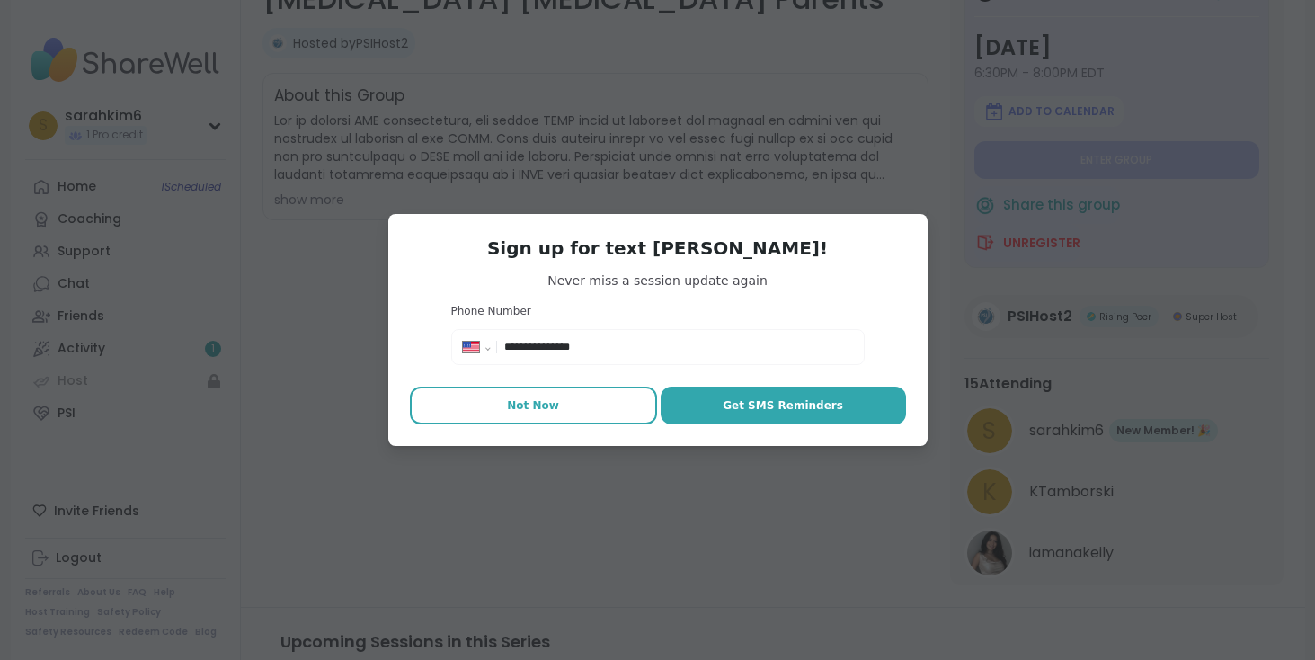
click at [556, 410] on span "Not Now" at bounding box center [533, 405] width 52 height 16
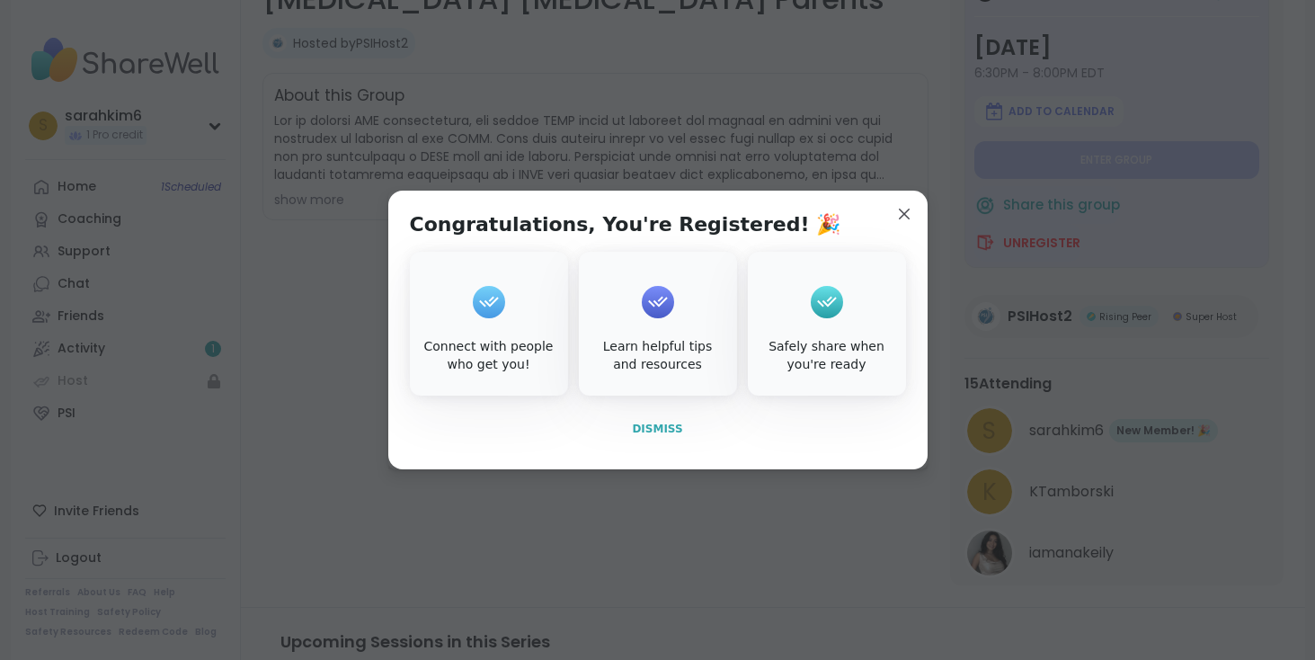
click at [666, 426] on span "Dismiss" at bounding box center [657, 429] width 50 height 13
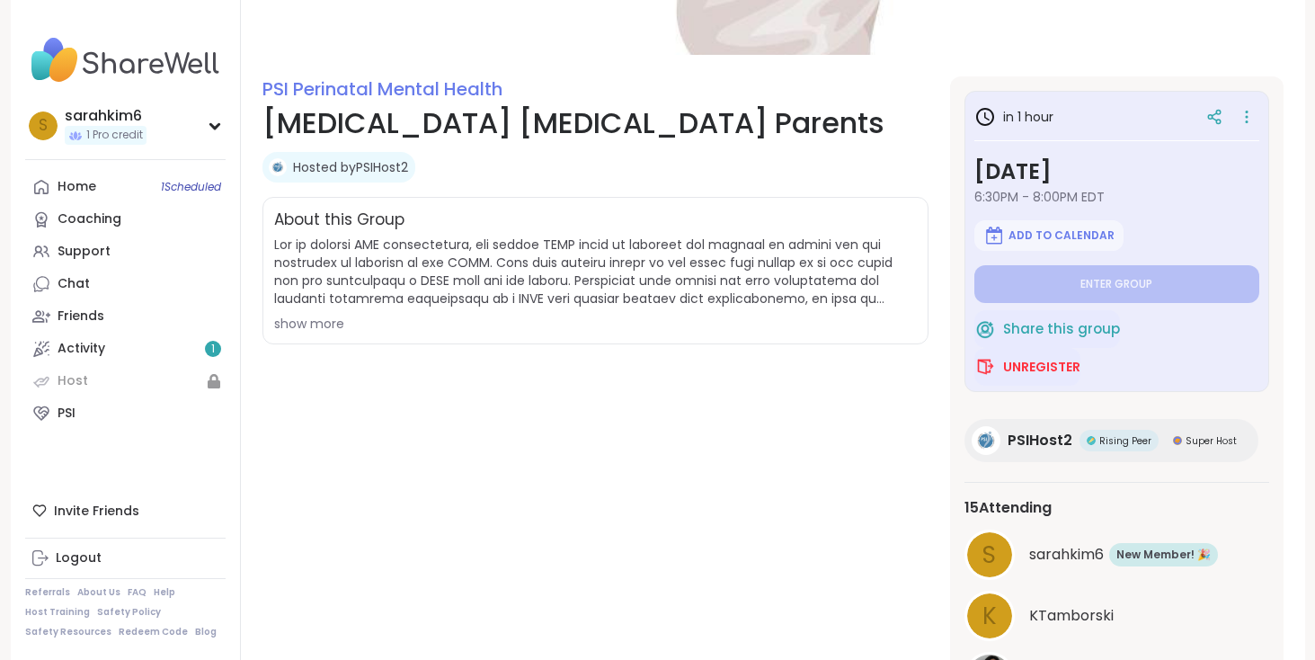
scroll to position [194, 0]
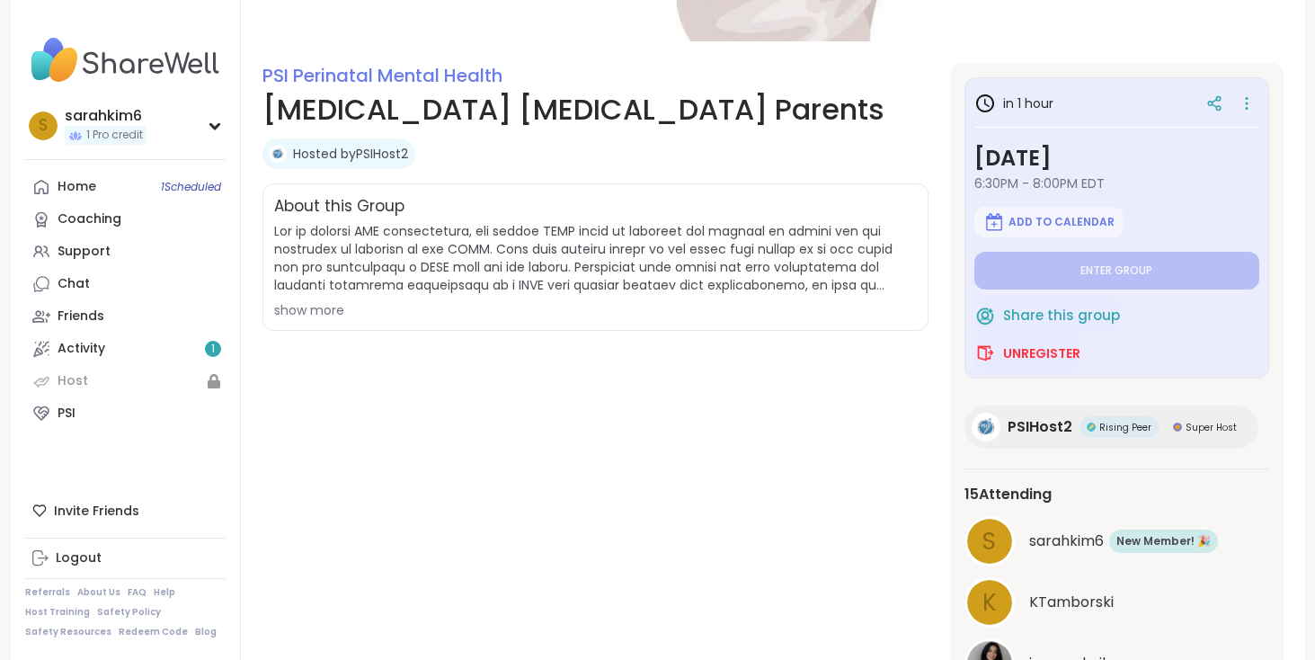
click at [301, 325] on div "About this Group show more" at bounding box center [596, 256] width 666 height 147
click at [301, 316] on div "show more" at bounding box center [595, 310] width 643 height 18
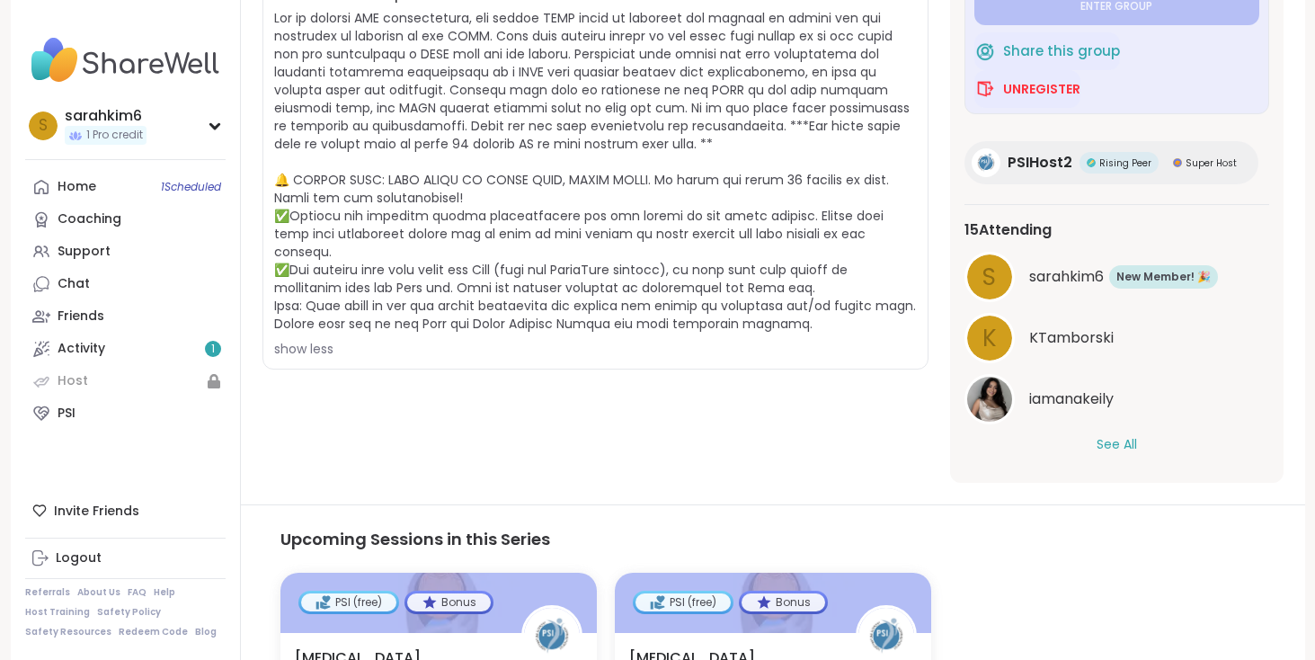
scroll to position [432, 0]
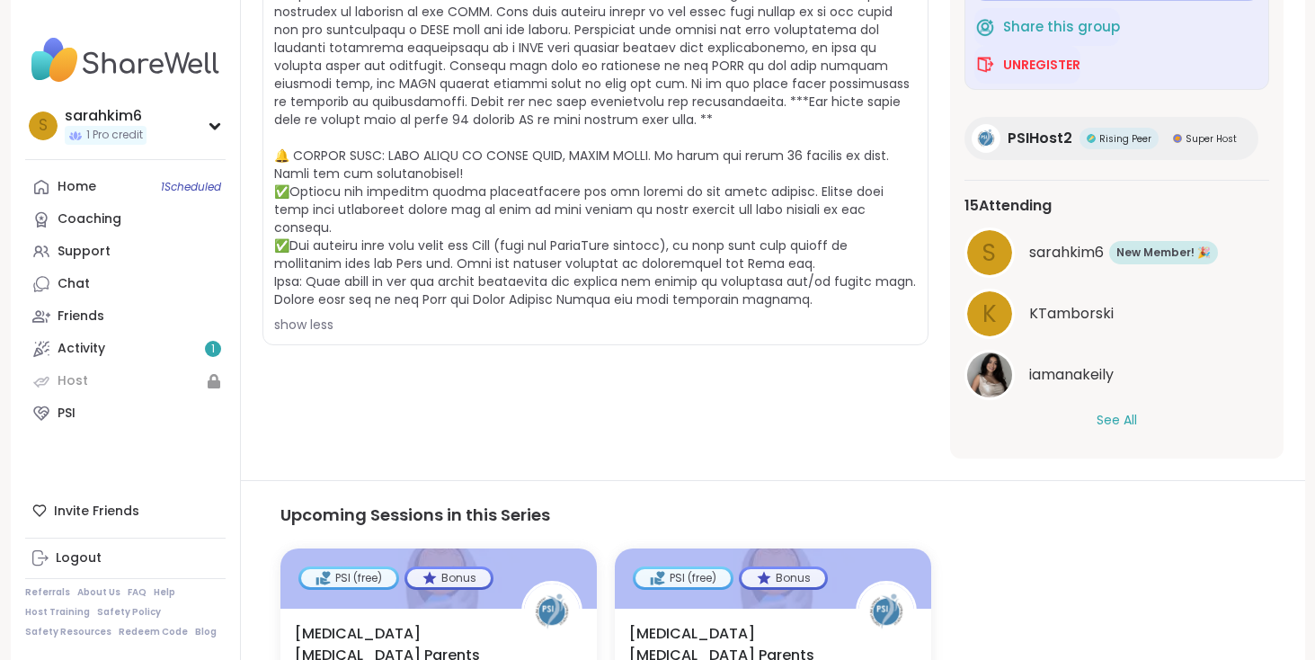
click at [1120, 410] on div "s sarahkim6 New Member! 🎉 New! 🎉 K KTamborski iamanakeily See All" at bounding box center [1117, 328] width 305 height 202
click at [1121, 423] on button "See All" at bounding box center [1117, 420] width 40 height 19
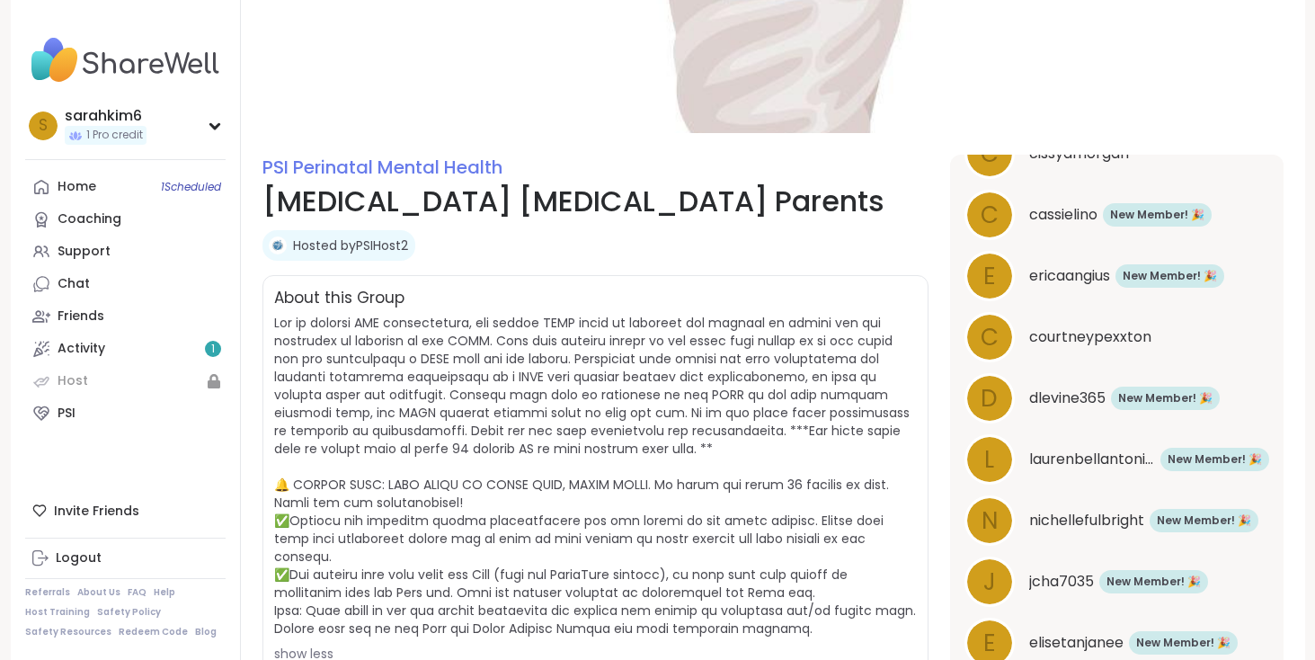
scroll to position [87, 0]
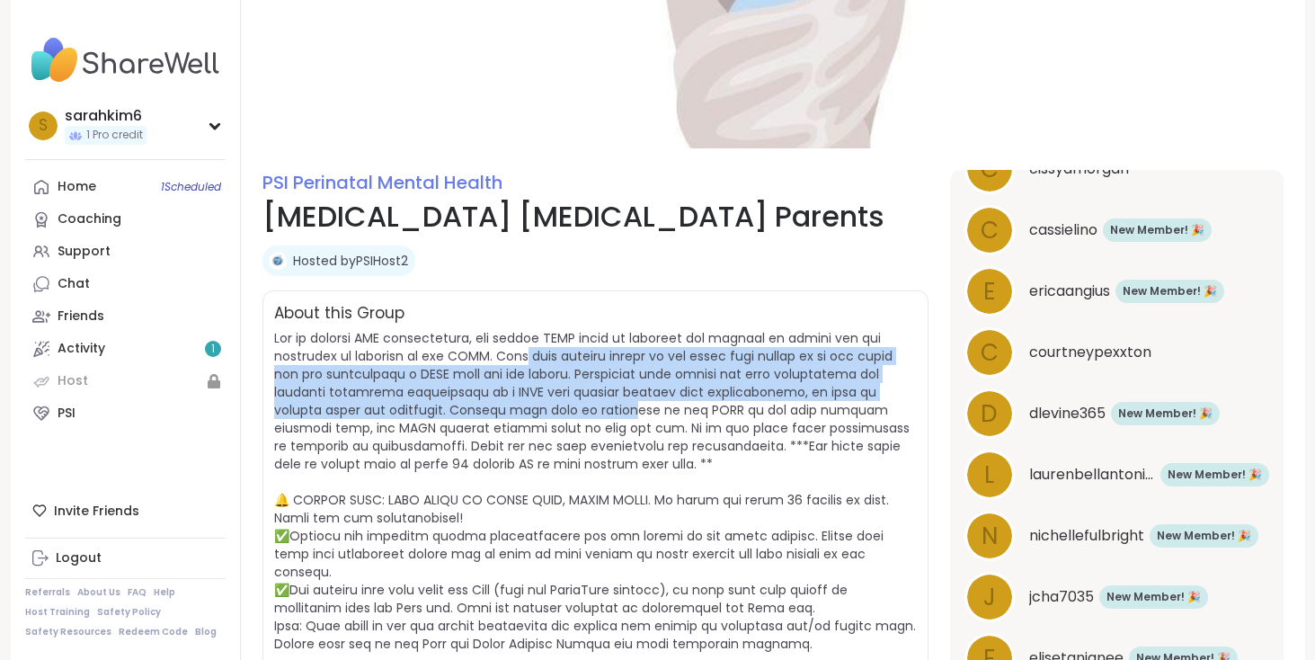
drag, startPoint x: 502, startPoint y: 361, endPoint x: 578, endPoint y: 412, distance: 91.5
click at [578, 412] on span at bounding box center [595, 491] width 642 height 324
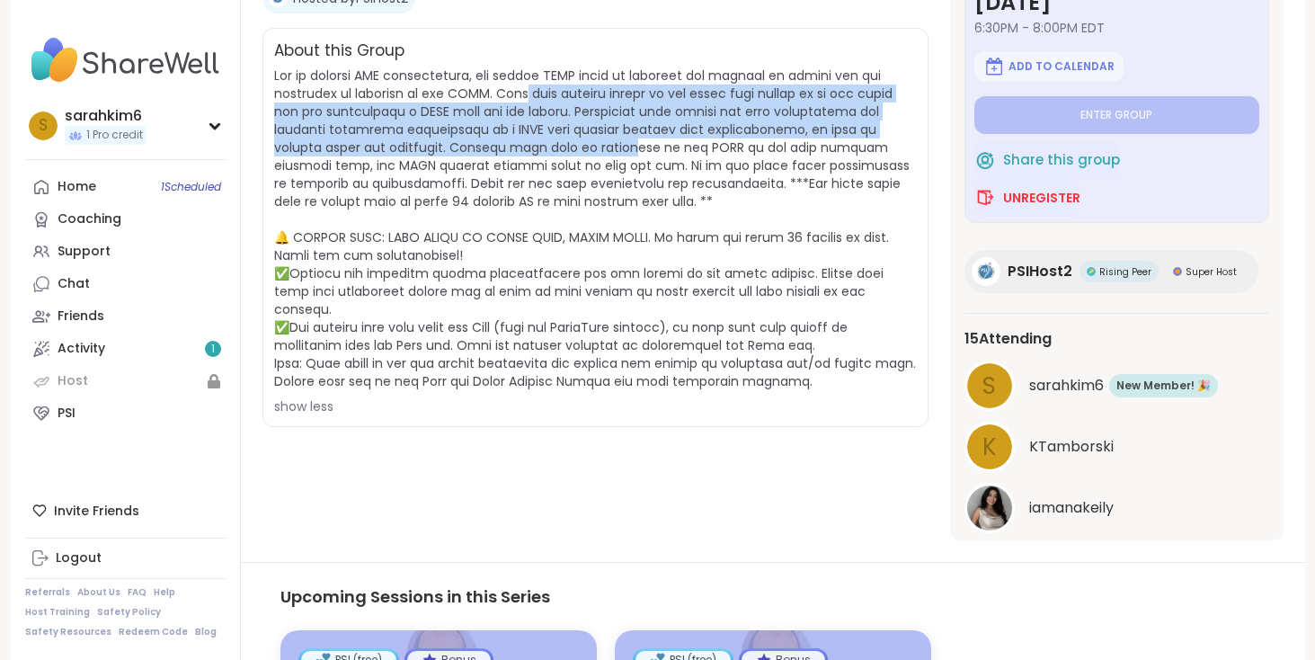
scroll to position [347, 0]
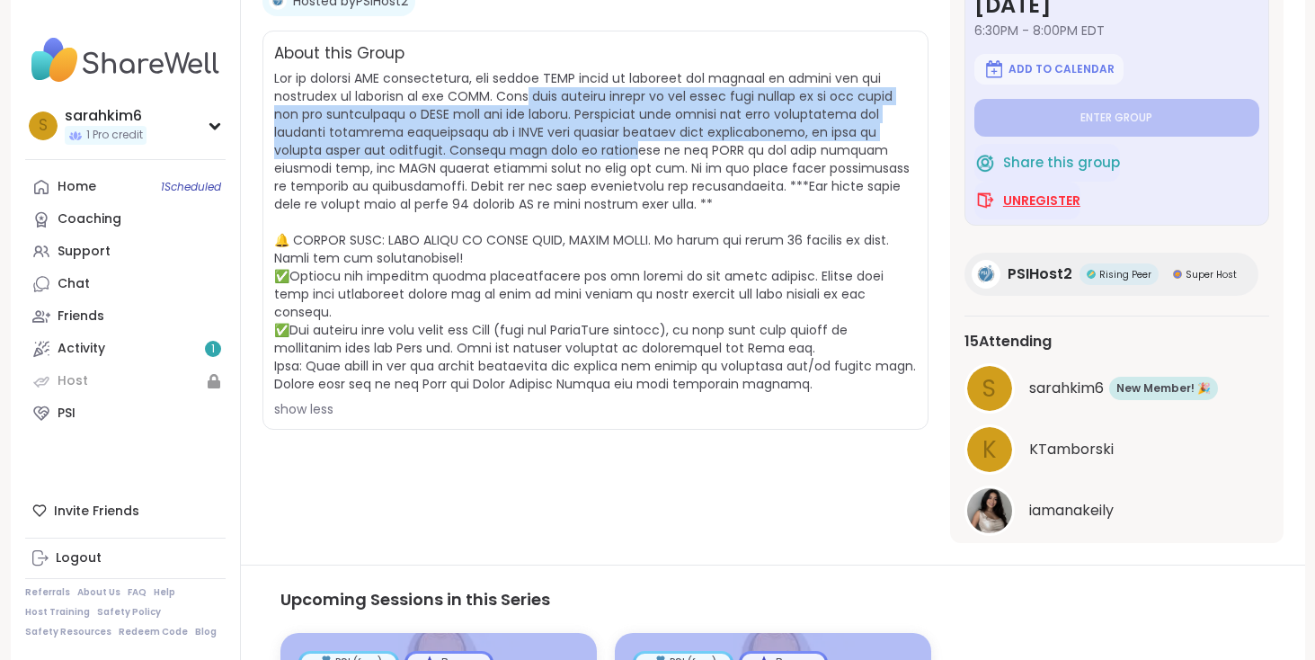
click at [1067, 193] on span "Unregister" at bounding box center [1041, 201] width 77 height 18
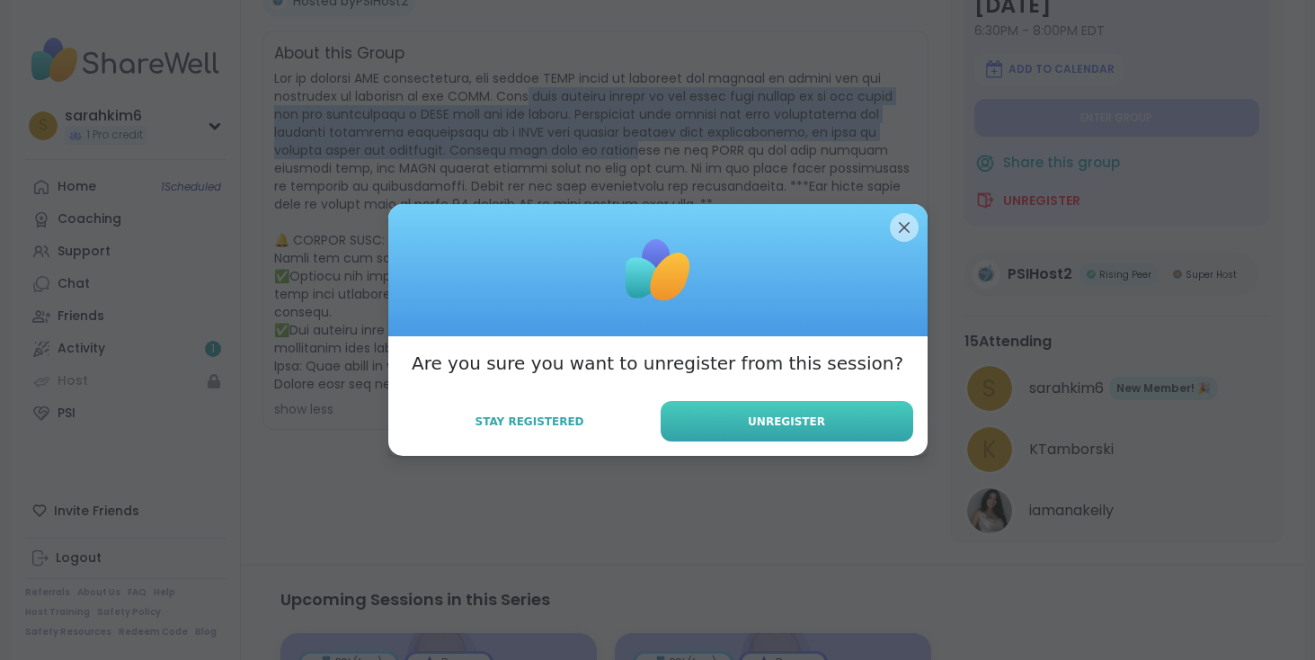
click at [727, 425] on button "Unregister" at bounding box center [787, 421] width 253 height 40
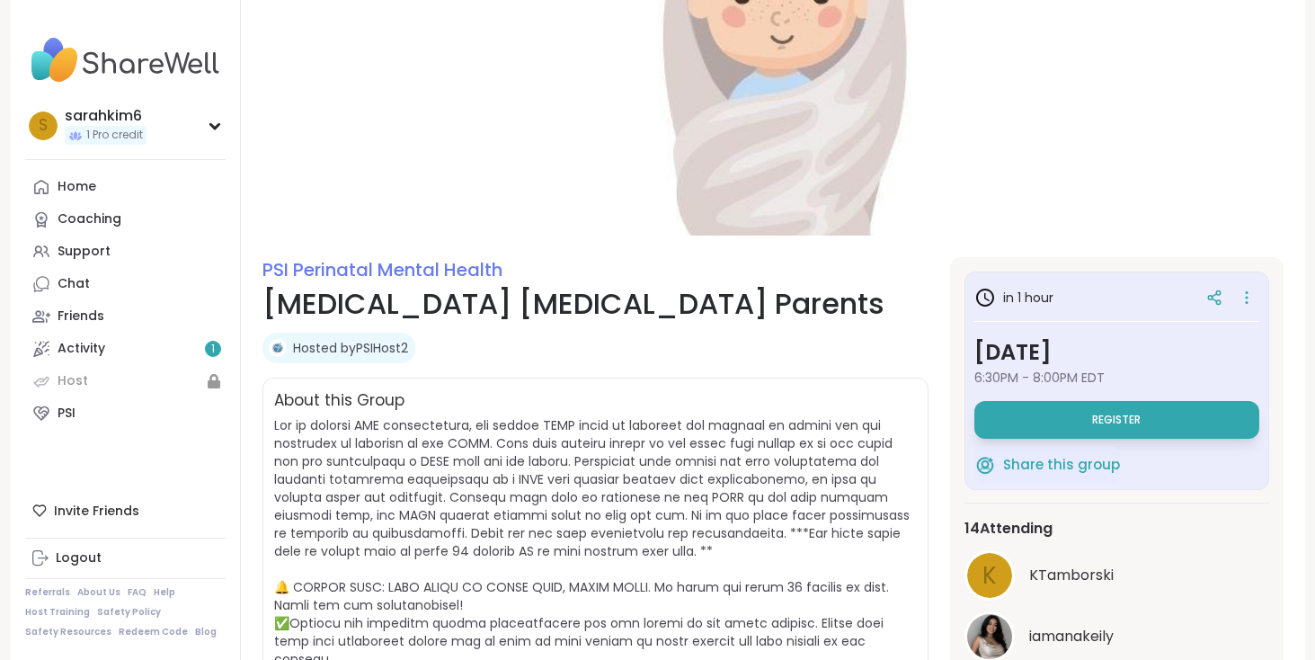
scroll to position [0, 0]
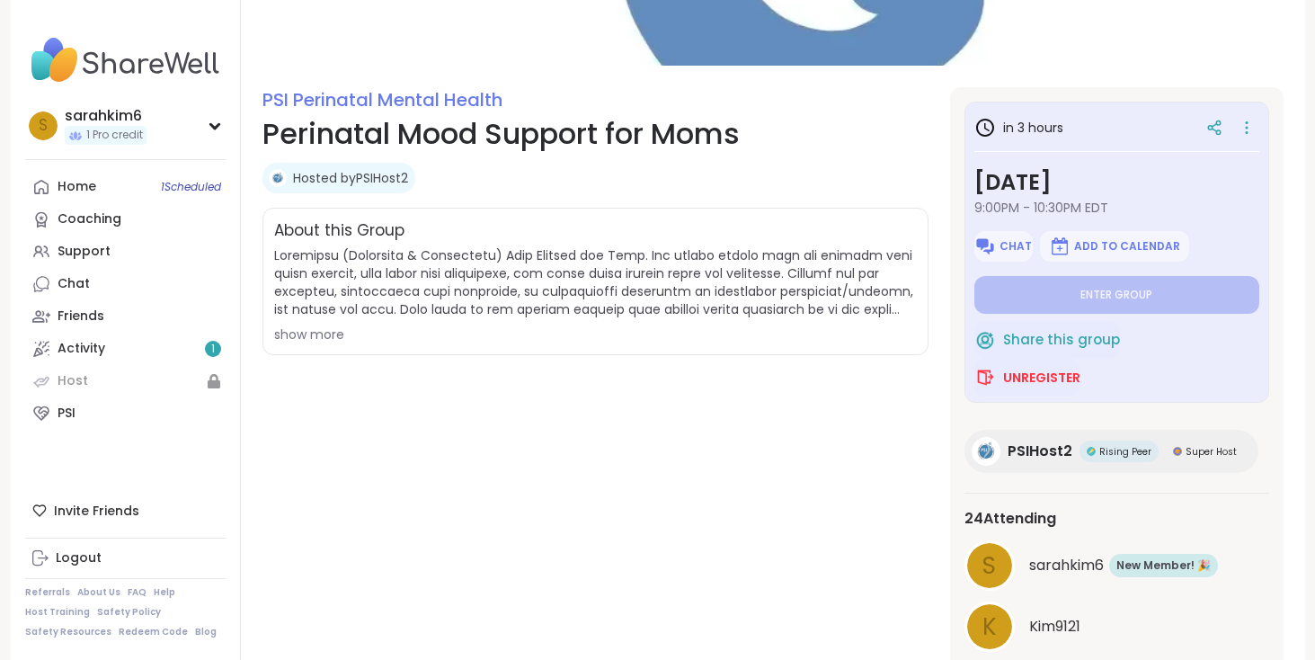
scroll to position [170, 0]
click at [316, 334] on div "show more" at bounding box center [595, 334] width 643 height 18
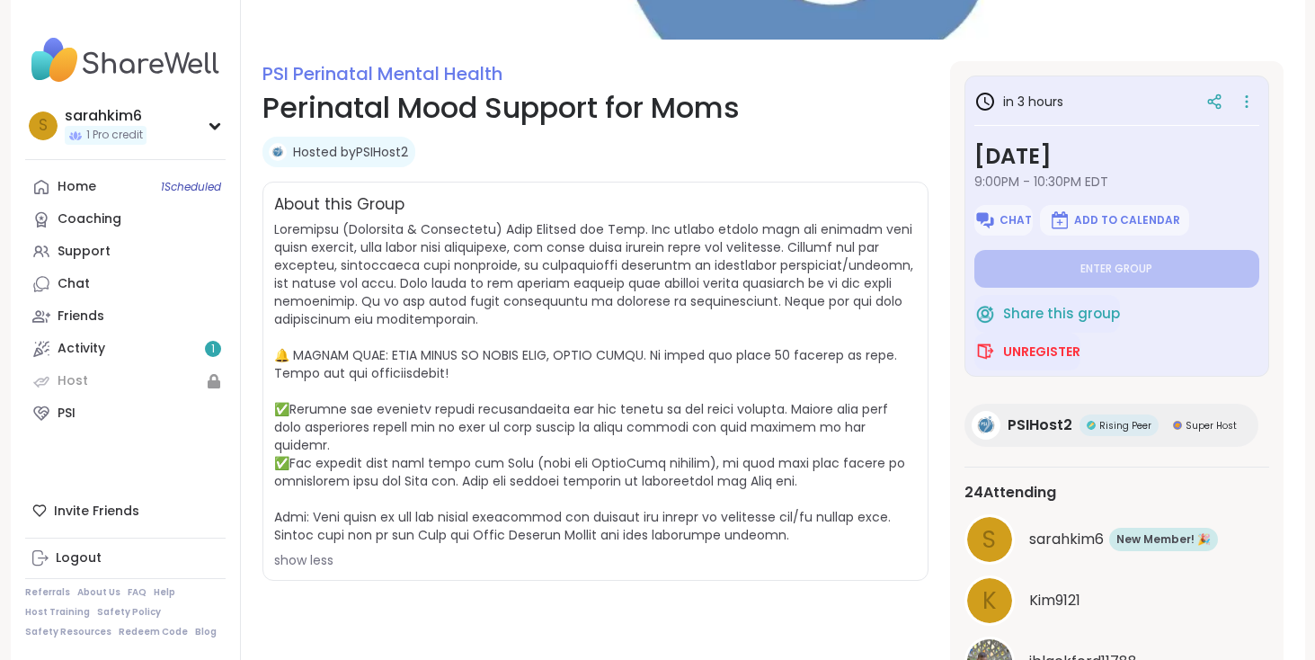
scroll to position [225, 0]
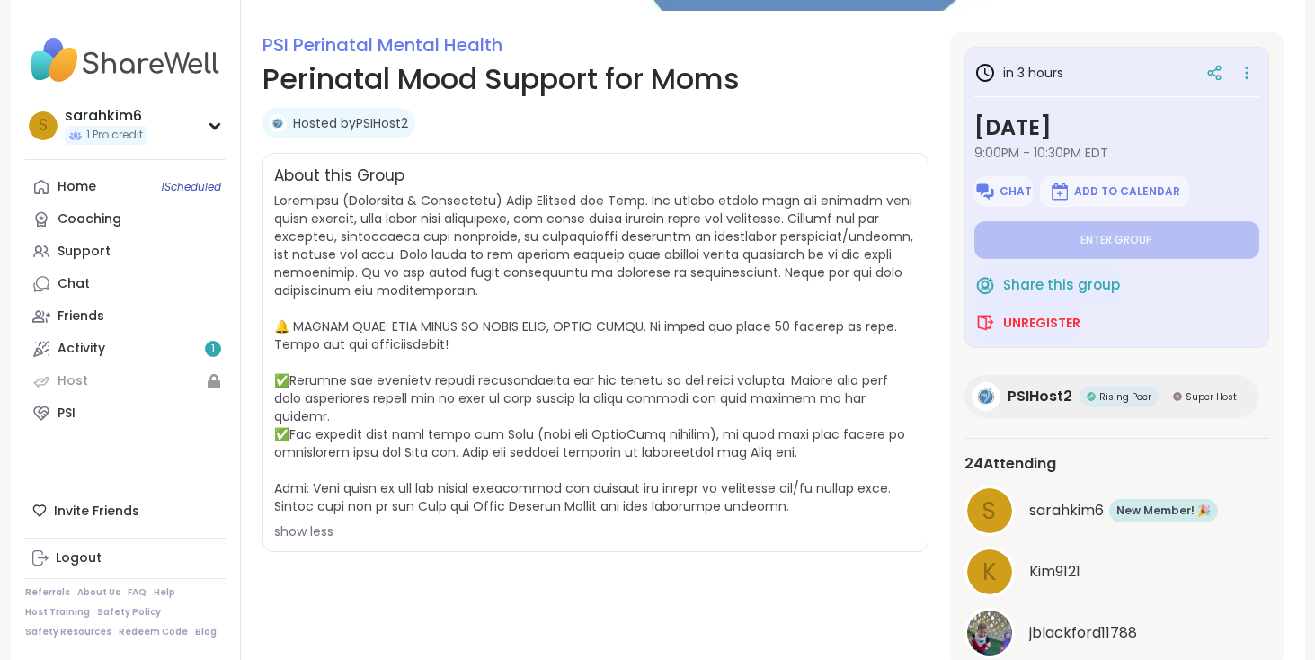
drag, startPoint x: 628, startPoint y: 477, endPoint x: 664, endPoint y: 504, distance: 45.0
click at [664, 504] on span "show less" at bounding box center [595, 366] width 643 height 349
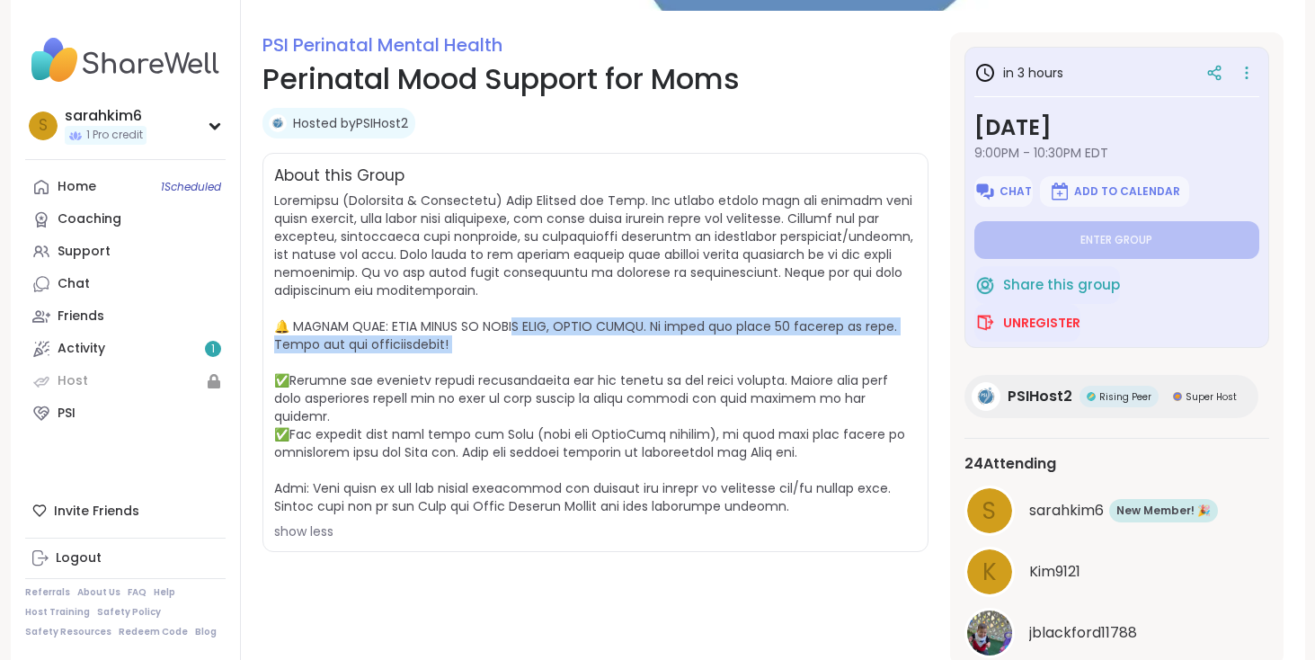
drag, startPoint x: 489, startPoint y: 323, endPoint x: 541, endPoint y: 362, distance: 65.5
click at [541, 362] on span "show less" at bounding box center [595, 366] width 643 height 349
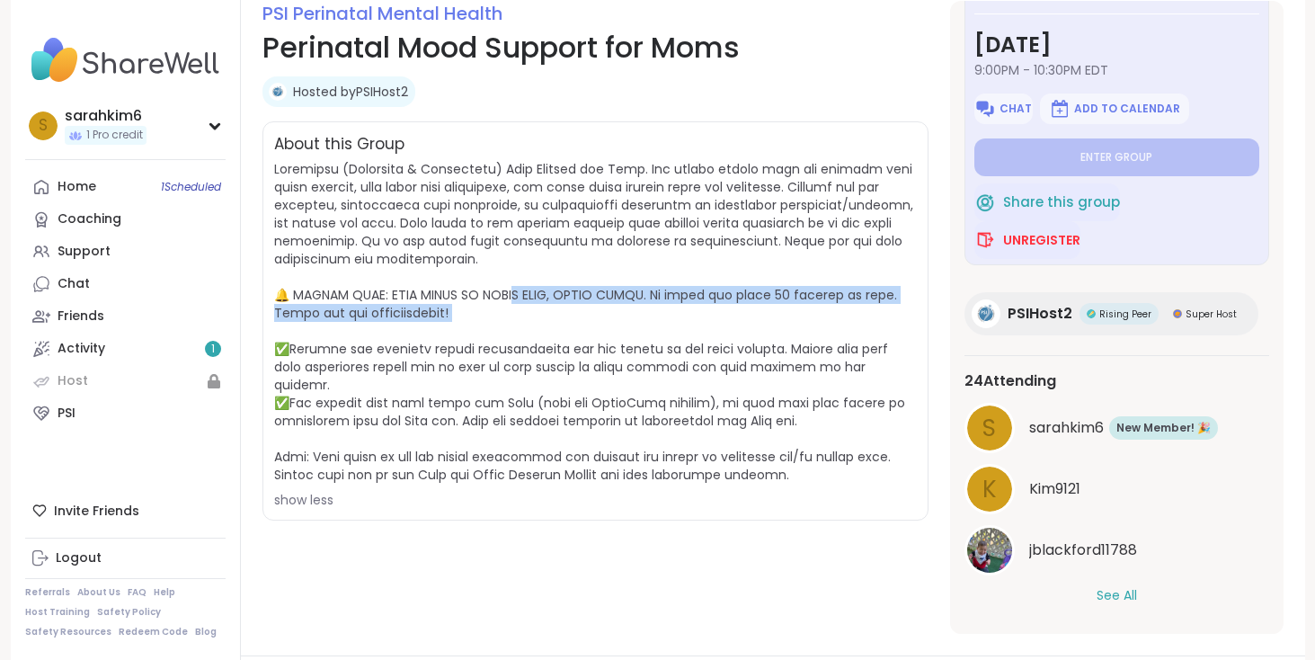
scroll to position [261, 0]
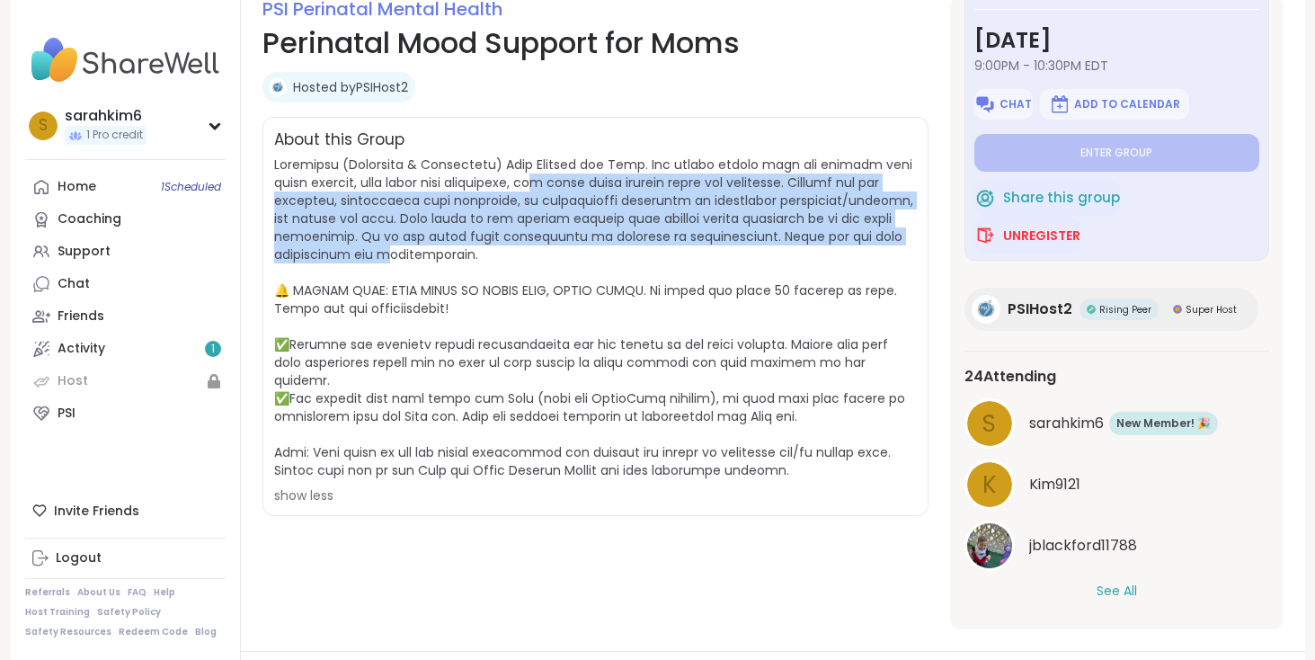
drag, startPoint x: 559, startPoint y: 177, endPoint x: 602, endPoint y: 254, distance: 87.3
click at [602, 254] on span at bounding box center [593, 318] width 639 height 324
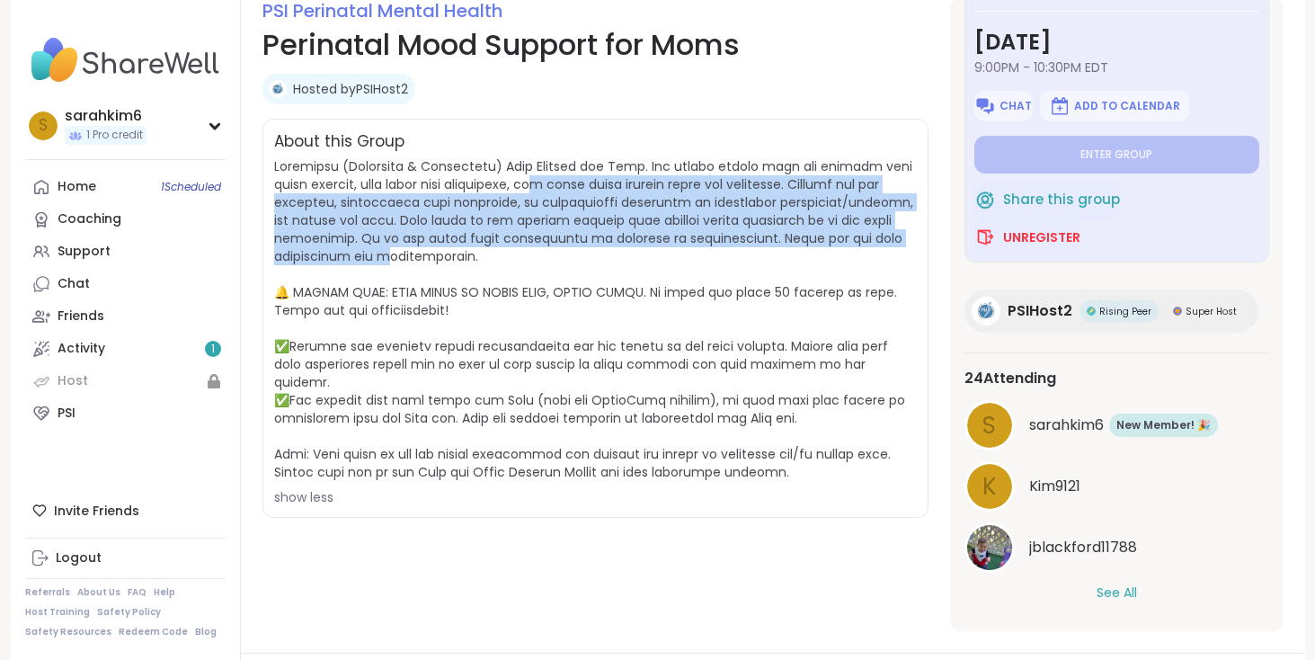
scroll to position [262, 0]
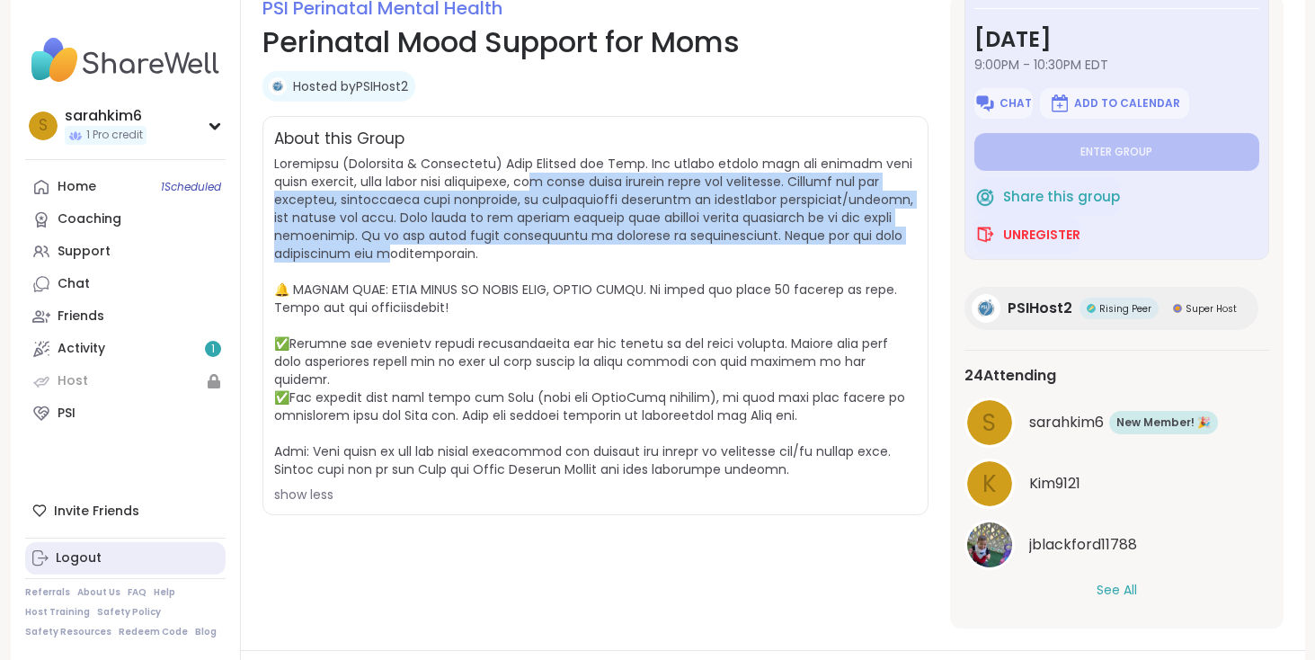
click at [89, 565] on div "Logout" at bounding box center [79, 558] width 46 height 18
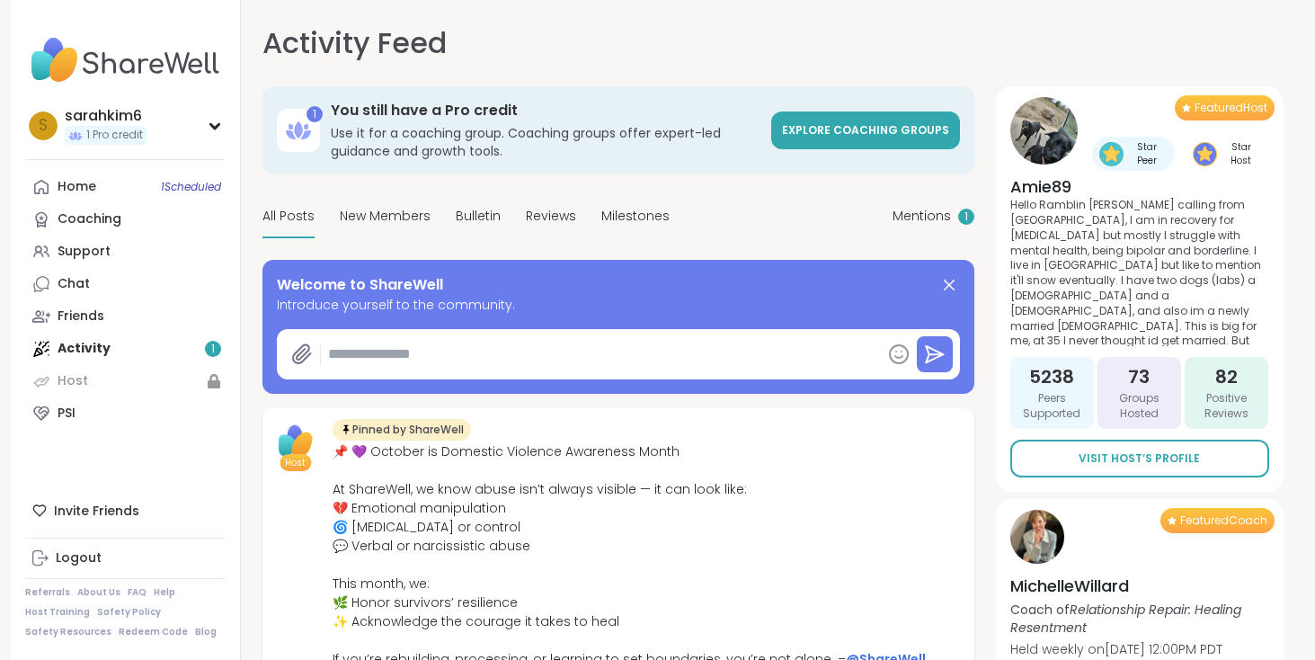
click at [110, 354] on div "Home 1 Scheduled Coaching Support Chat Friends Activity 1 Host PSI" at bounding box center [125, 300] width 201 height 259
click at [79, 347] on div "Home 1 Scheduled Coaching Support Chat Friends Activity 1 Host PSI" at bounding box center [125, 300] width 201 height 259
click at [118, 194] on link "Home 1 Scheduled" at bounding box center [125, 187] width 201 height 32
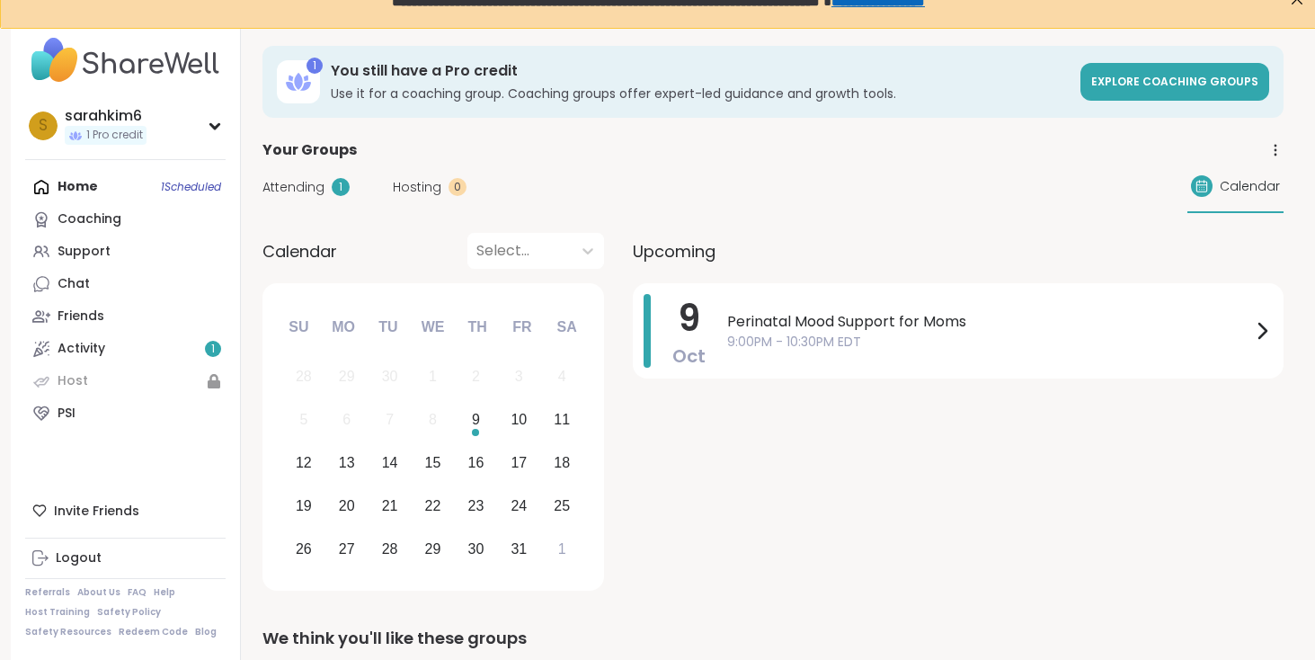
scroll to position [46, 1]
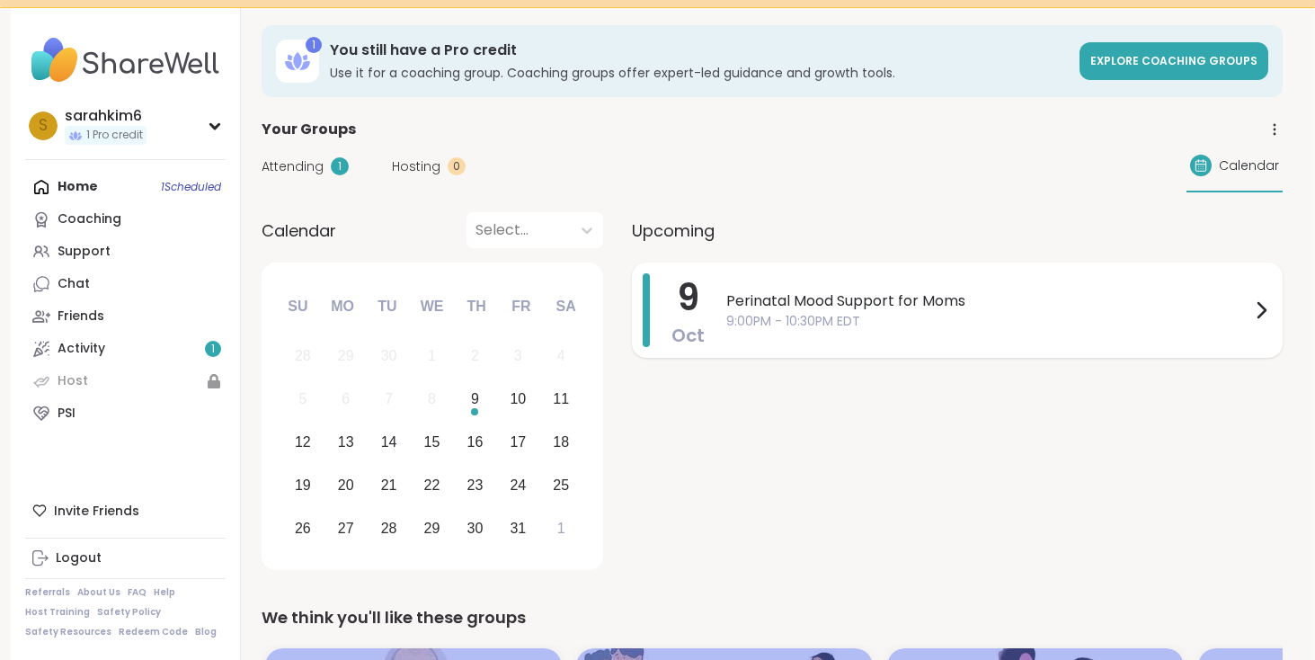
click at [875, 308] on span "Perinatal Mood Support for Moms" at bounding box center [988, 301] width 524 height 22
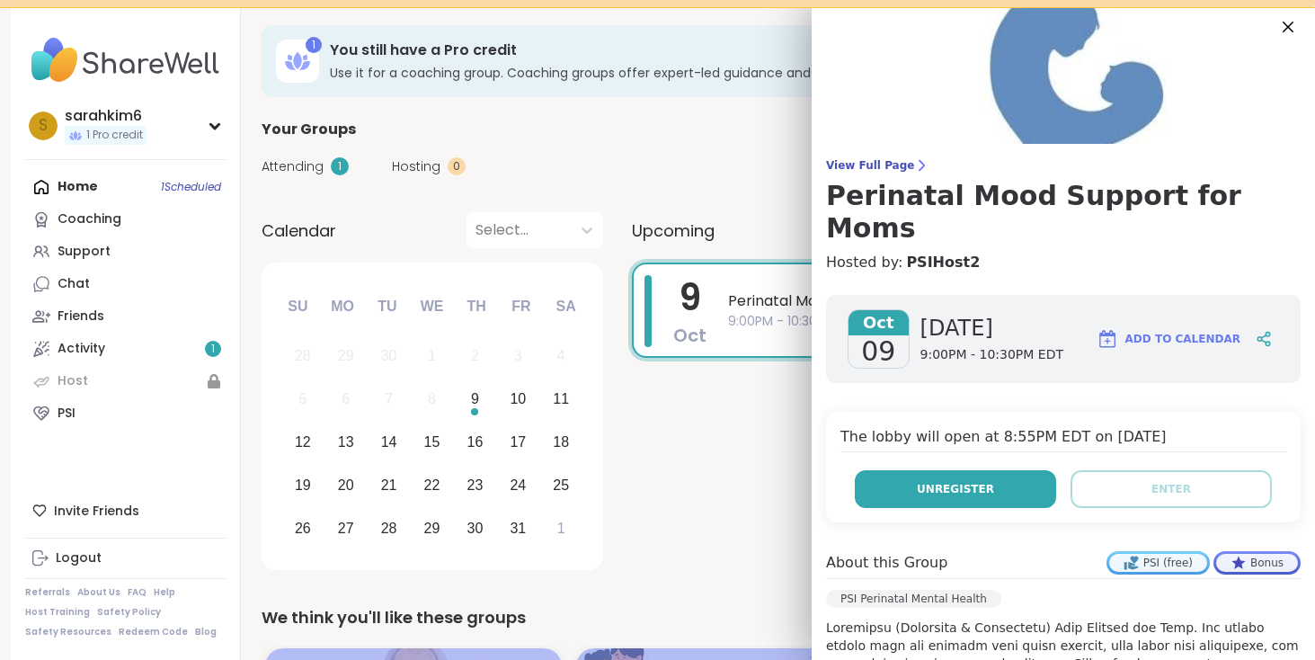
click at [961, 481] on span "Unregister" at bounding box center [955, 489] width 77 height 16
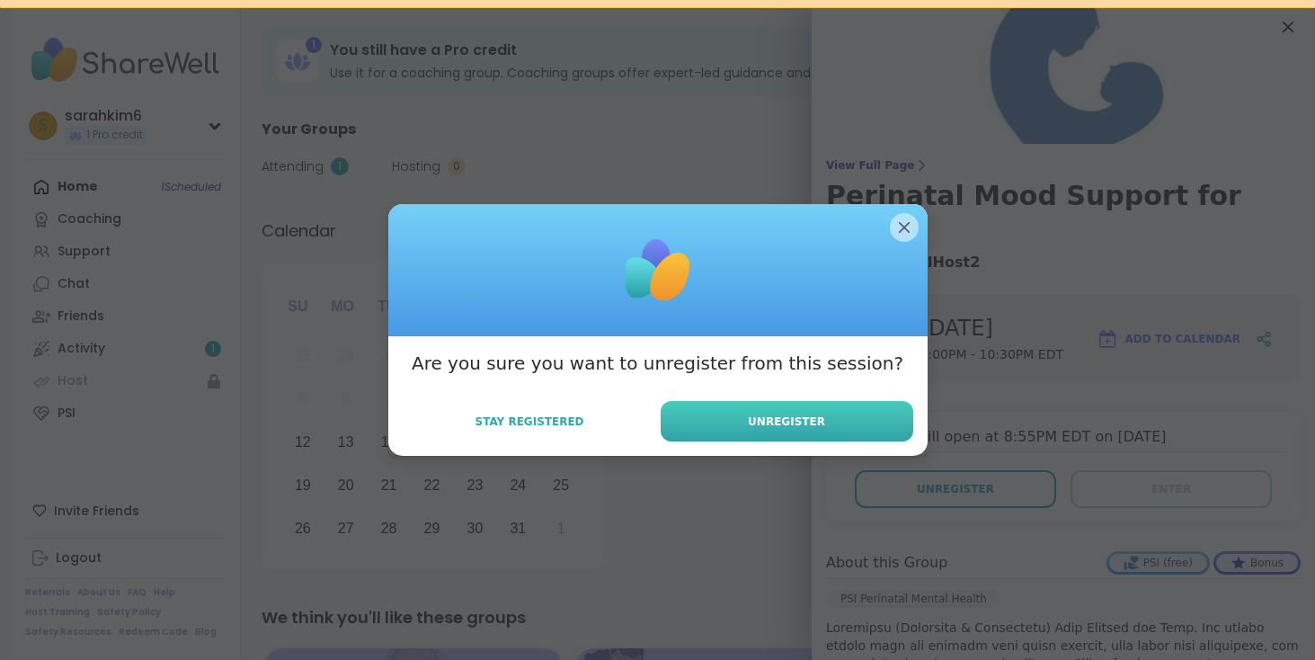
click at [770, 419] on span "Unregister" at bounding box center [786, 422] width 77 height 16
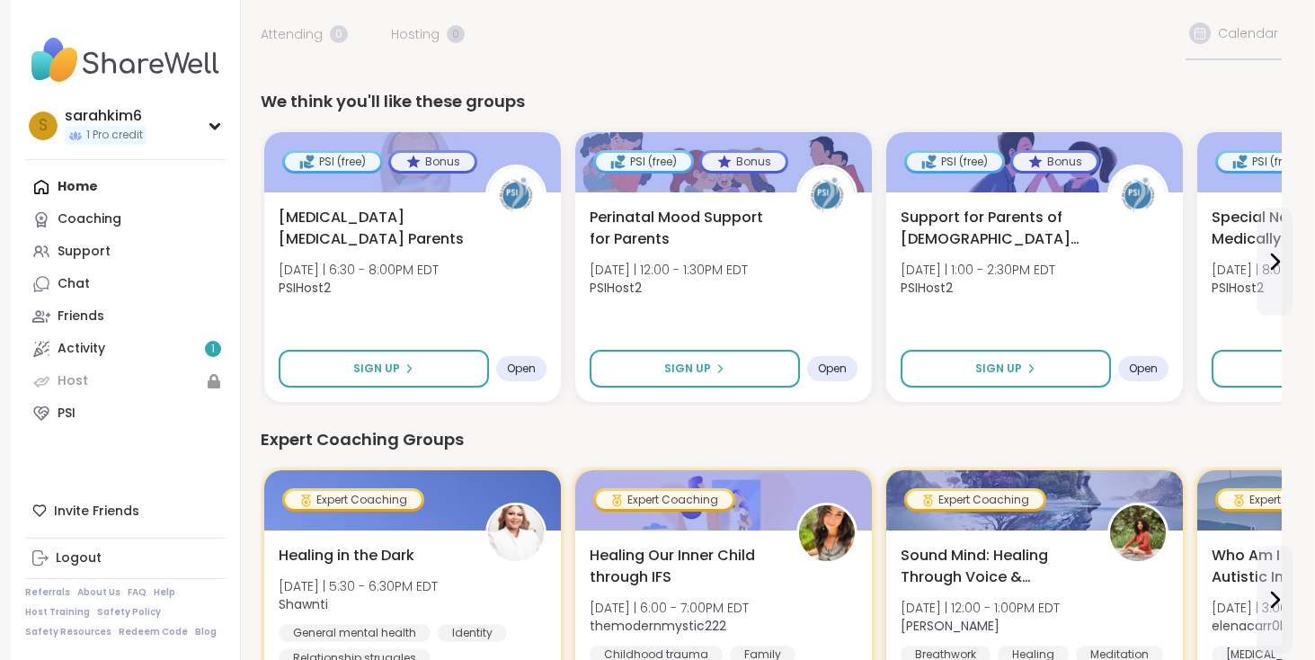
scroll to position [158, 2]
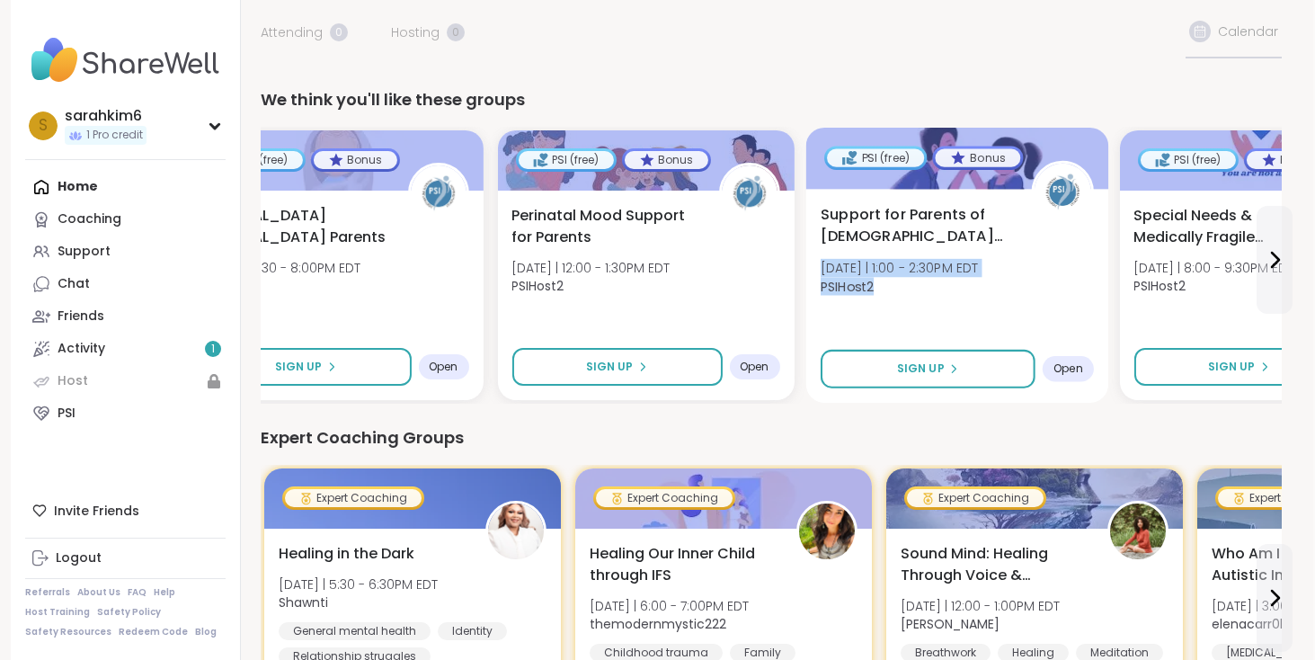
drag, startPoint x: 1084, startPoint y: 270, endPoint x: 946, endPoint y: 292, distance: 140.3
click at [947, 291] on div "Support for Parents of [DEMOGRAPHIC_DATA] Children [DATE] | 1:00 - 2:30PM EDT P…" at bounding box center [956, 255] width 273 height 102
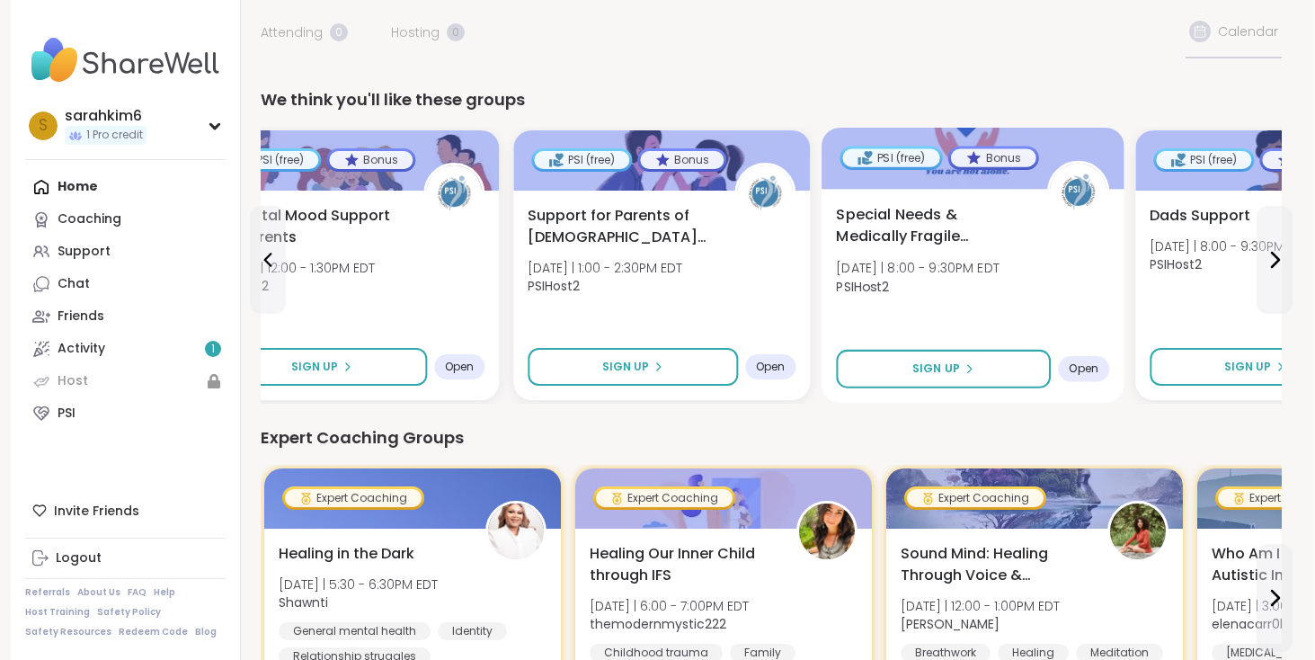
drag, startPoint x: 1070, startPoint y: 305, endPoint x: 816, endPoint y: 317, distance: 253.9
click at [822, 317] on div "Special Needs & Medically Fragile Parenting [DATE] | 8:00 - 9:30PM EDT PSIHost2…" at bounding box center [973, 296] width 303 height 214
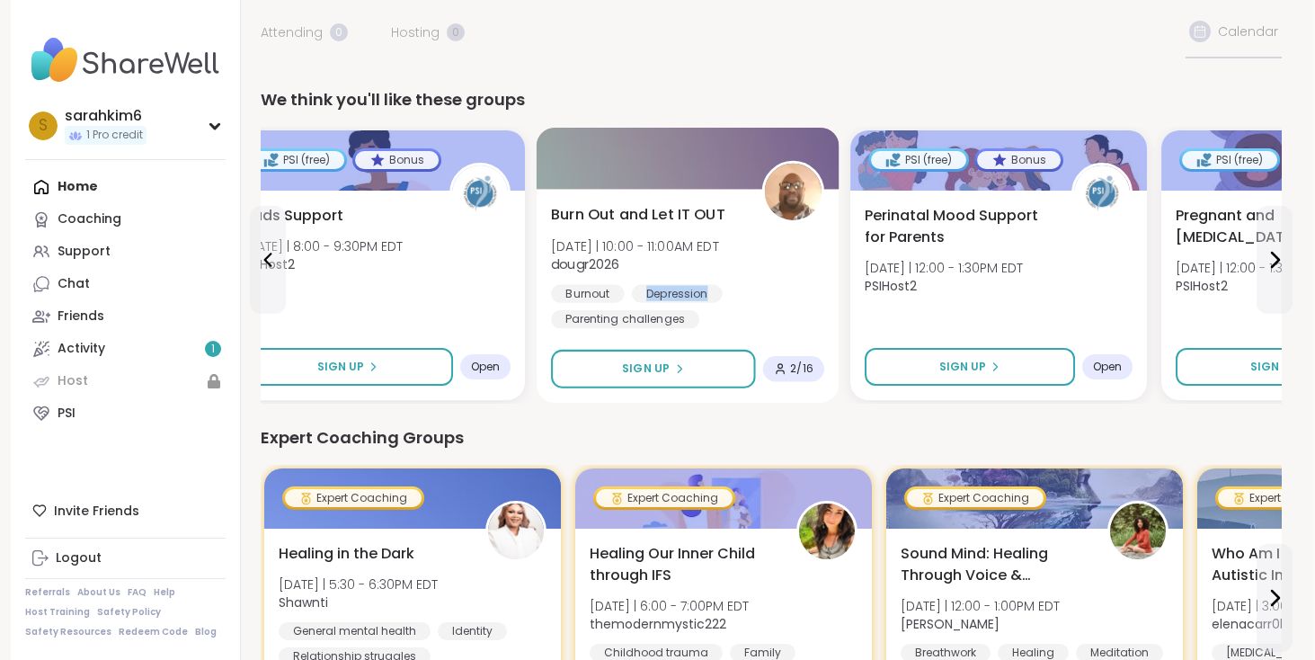
drag, startPoint x: 1122, startPoint y: 256, endPoint x: 826, endPoint y: 289, distance: 297.6
click at [826, 289] on div "Burn Out and Let IT OUT [DATE] | 10:00 - 11:00AM EDT dougr2026 Burnout [MEDICAL…" at bounding box center [687, 296] width 303 height 214
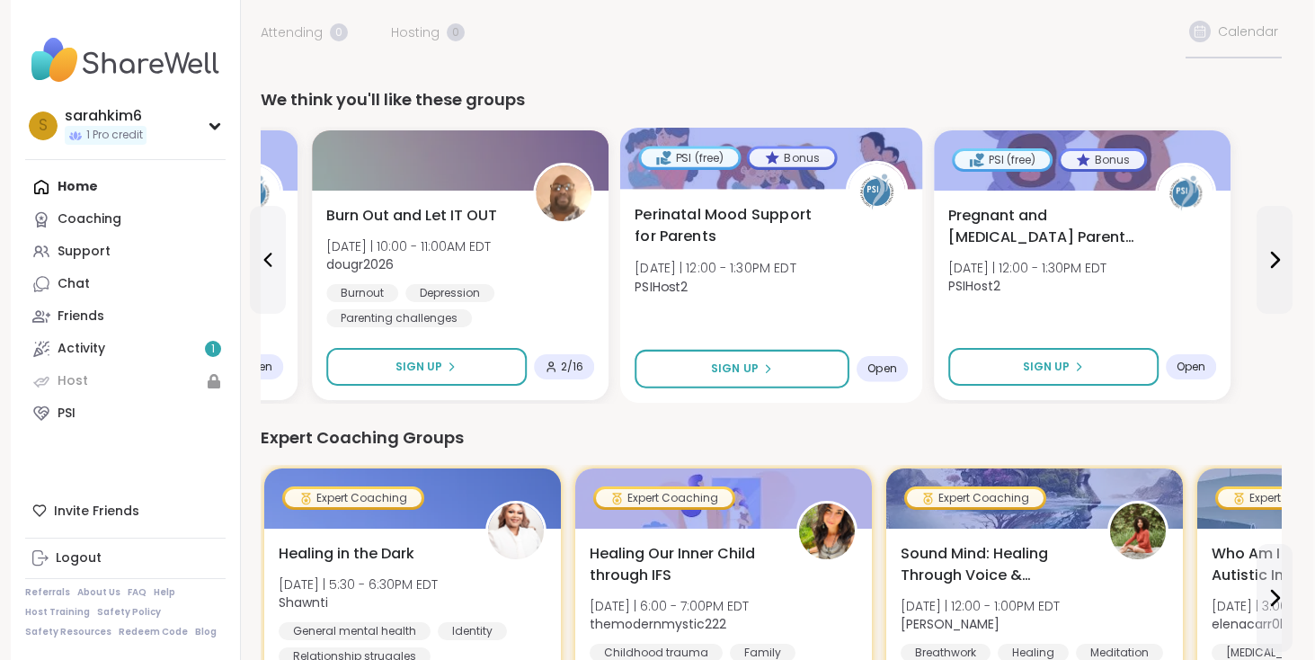
drag, startPoint x: 1067, startPoint y: 279, endPoint x: 830, endPoint y: 289, distance: 237.6
click at [830, 289] on div "Perinatal Mood Support for Parents [DATE] | 12:00 - 1:30PM EDT PSIHost2" at bounding box center [771, 255] width 273 height 102
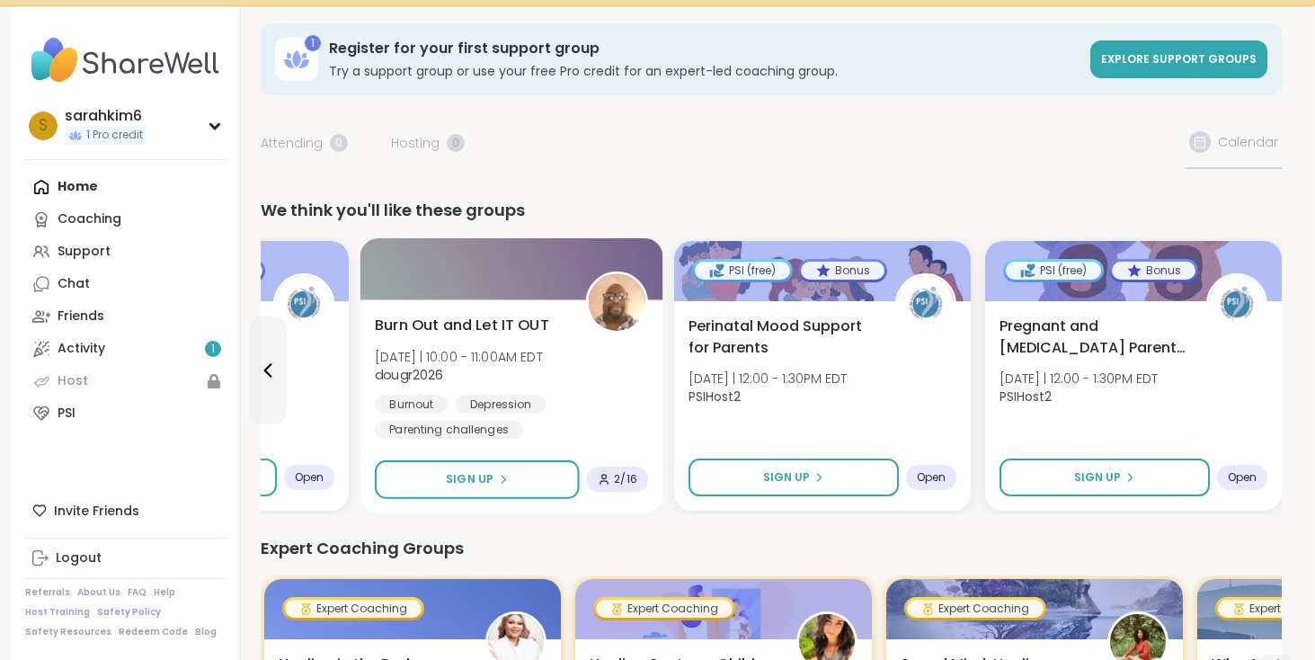
scroll to position [48, 0]
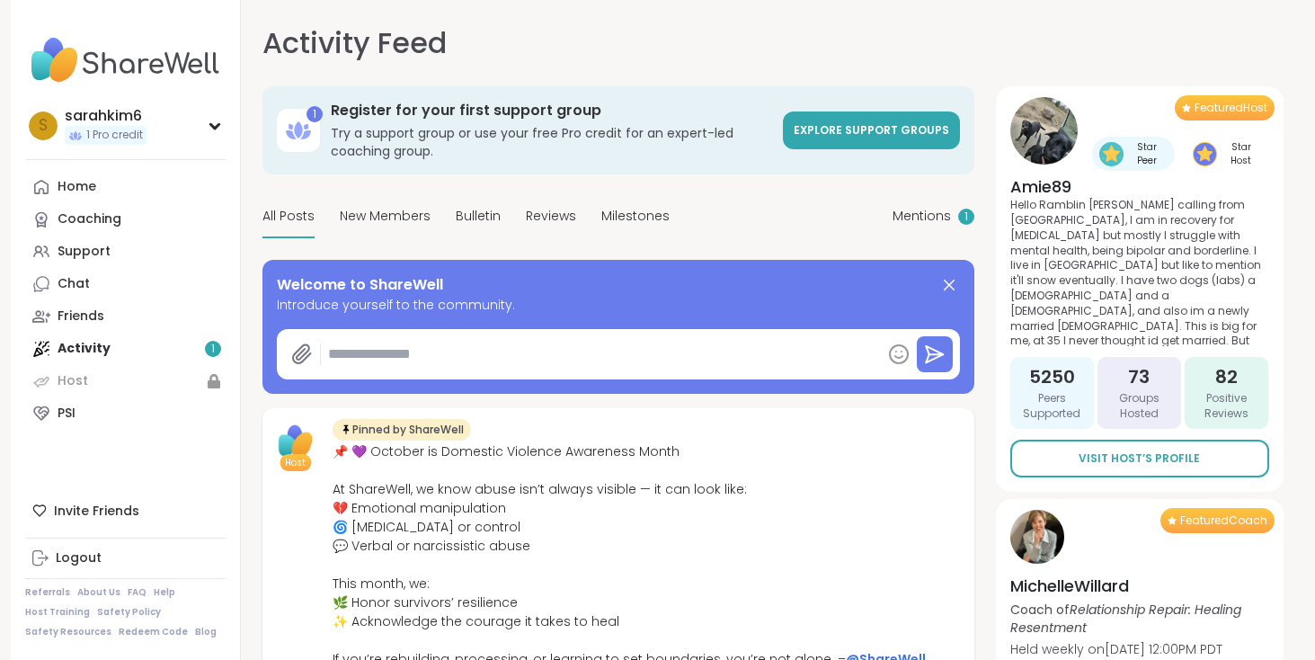
type textarea "*"
click at [121, 182] on link "Home" at bounding box center [125, 187] width 201 height 32
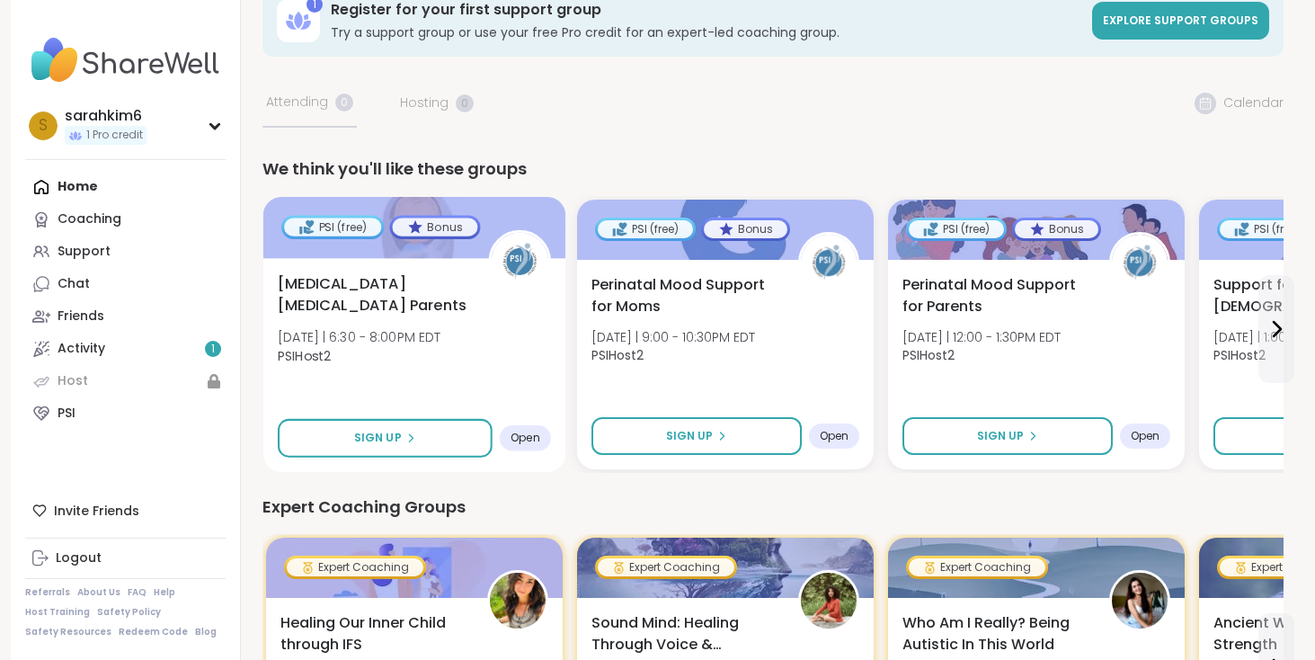
scroll to position [31, 0]
